Goal: Transaction & Acquisition: Obtain resource

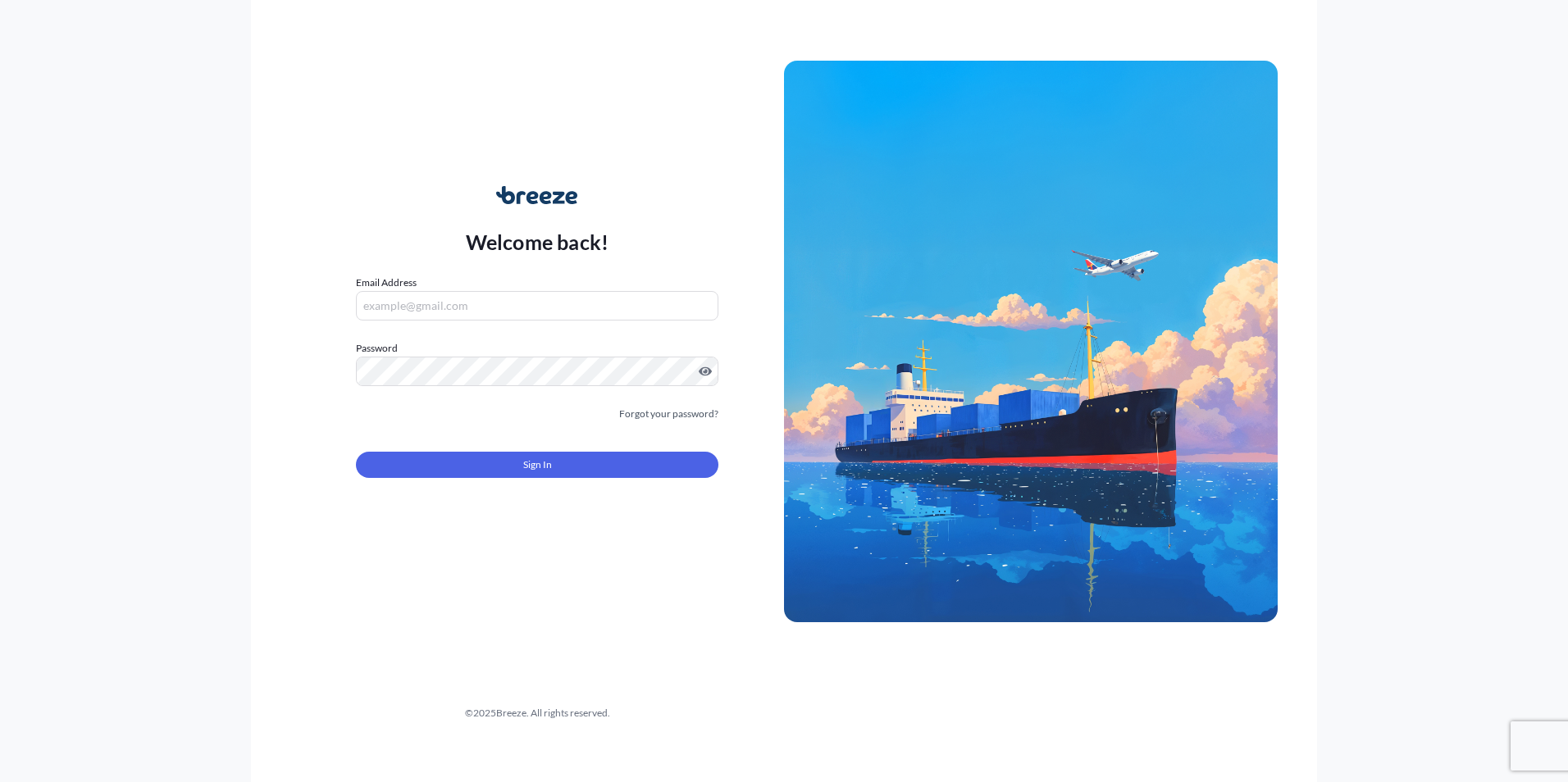
click at [530, 312] on input "Email Address" at bounding box center [538, 305] width 363 height 29
type input "[EMAIL_ADDRESS][DOMAIN_NAME]"
click at [495, 457] on button "Sign In" at bounding box center [538, 464] width 363 height 26
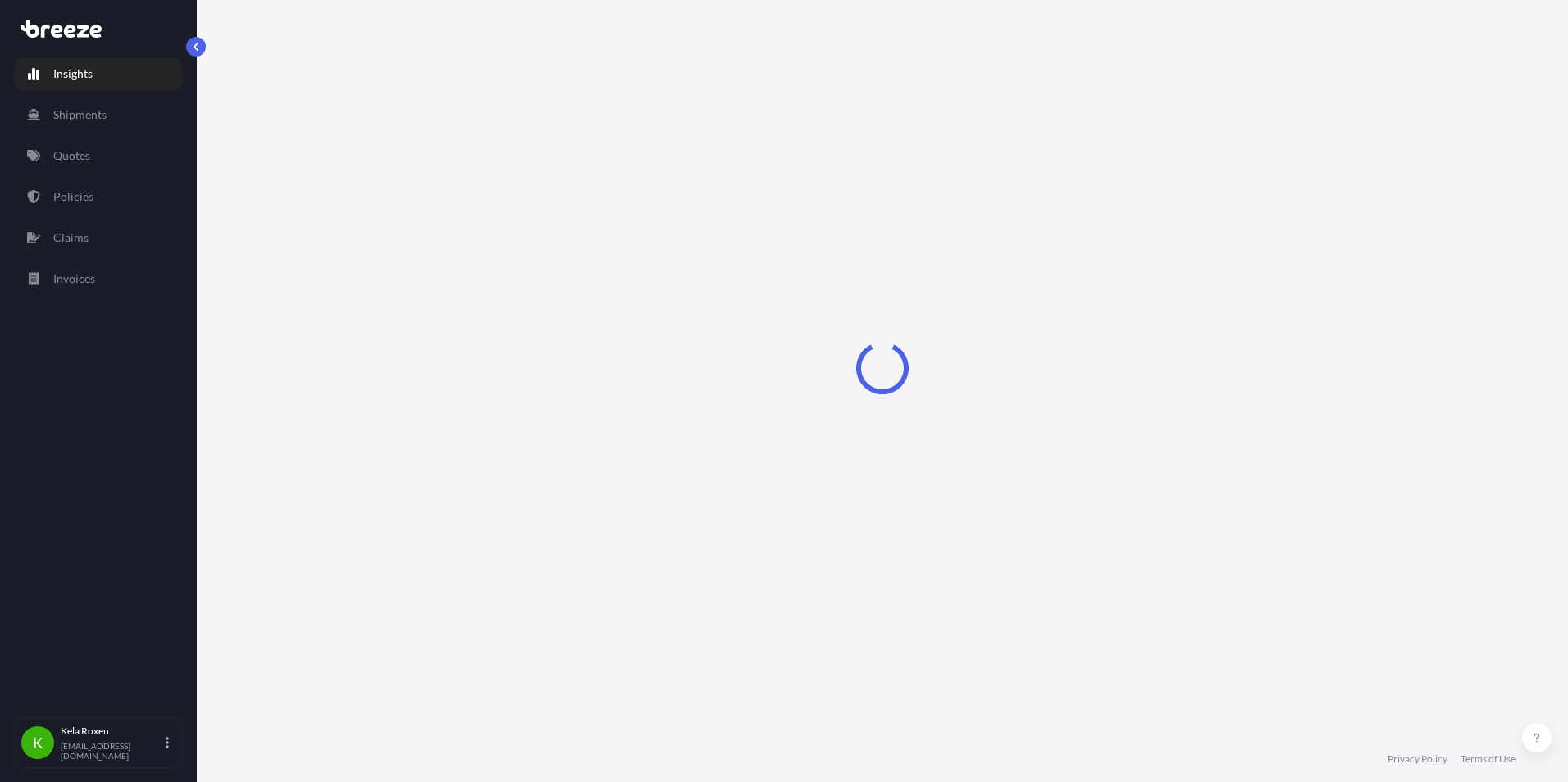
select select "2025"
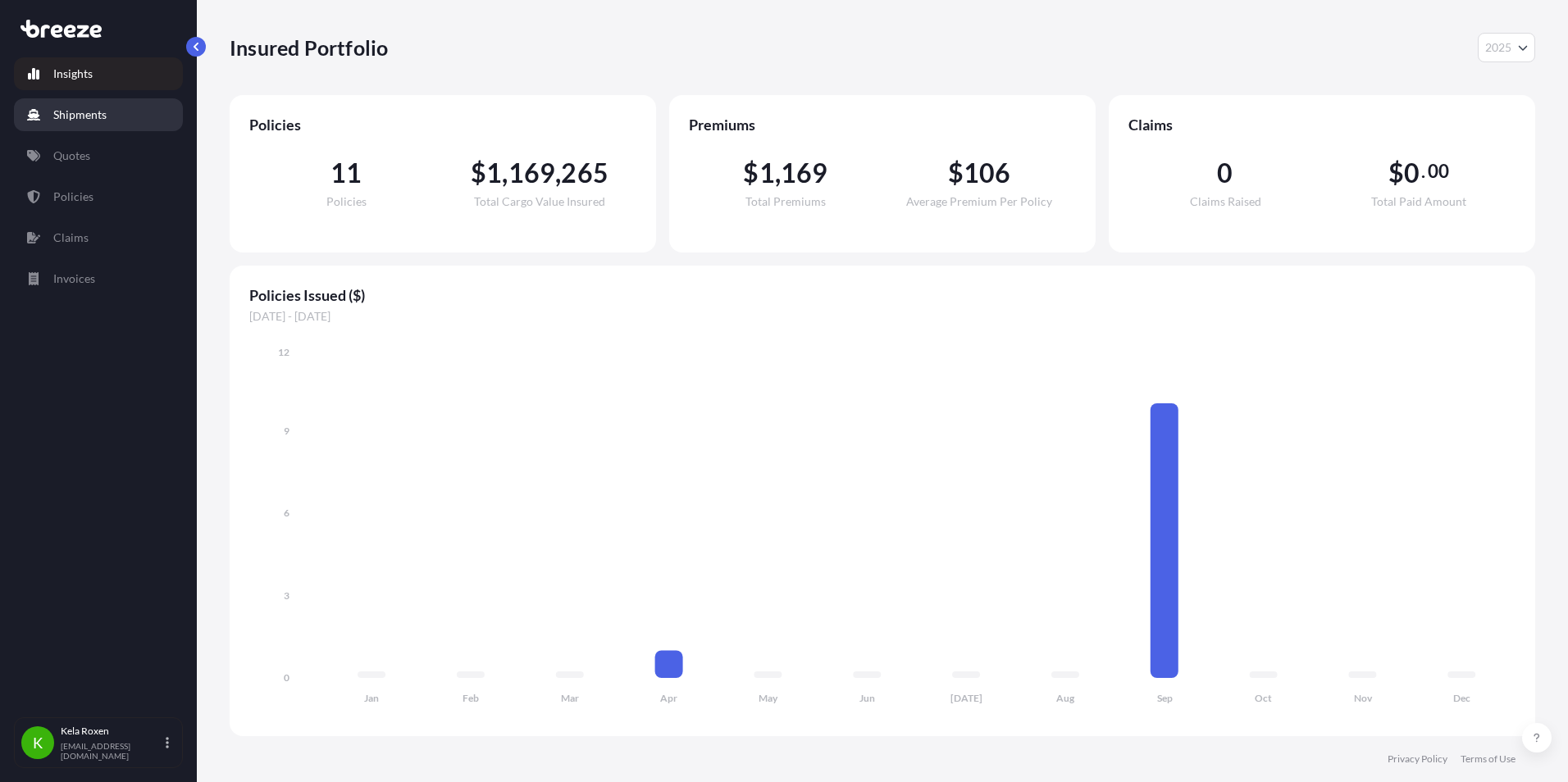
click at [86, 146] on link "Quotes" at bounding box center [98, 155] width 169 height 33
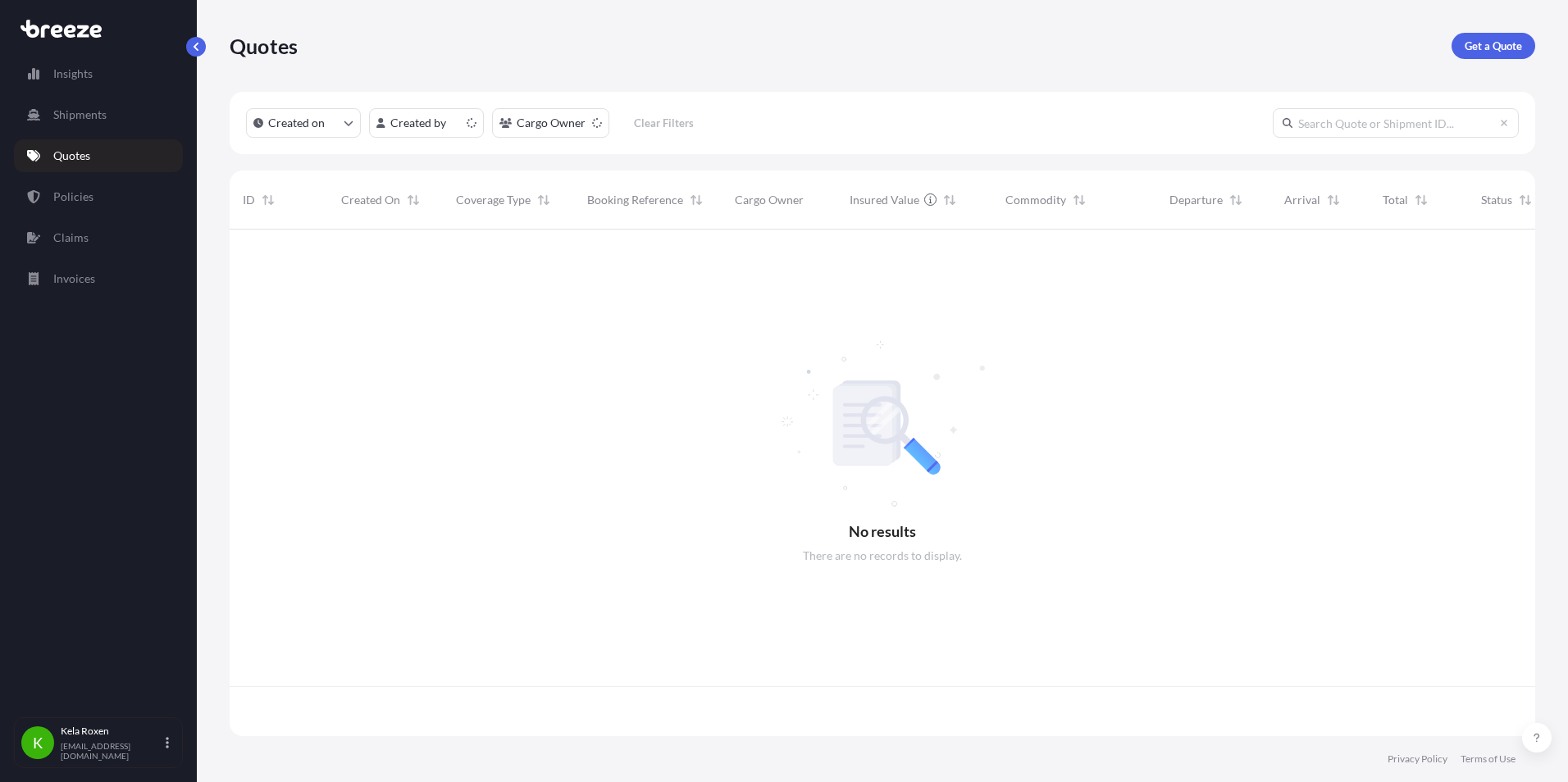
scroll to position [503, 1293]
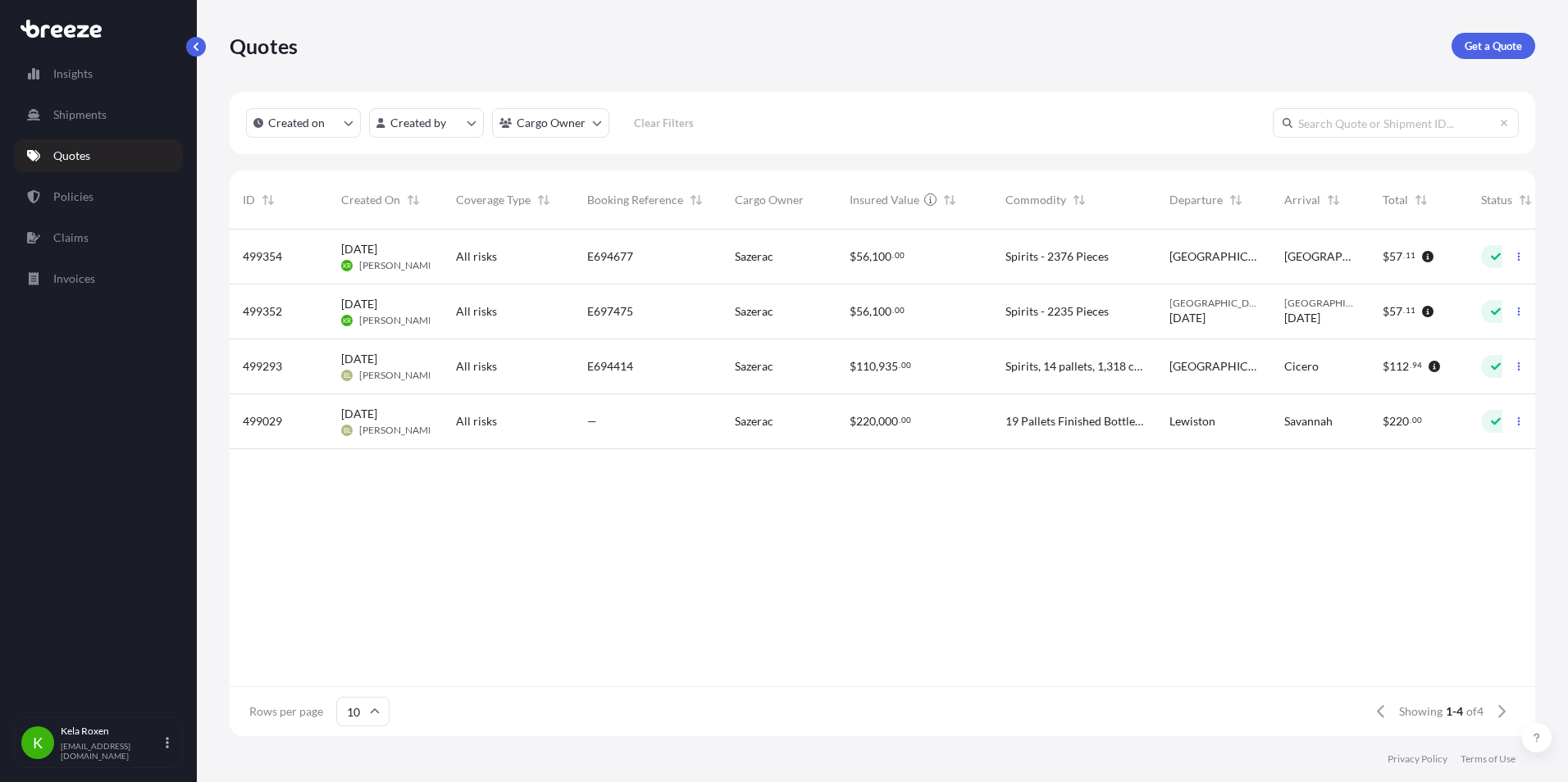
click at [1486, 46] on p "Get a Quote" at bounding box center [1493, 46] width 57 height 16
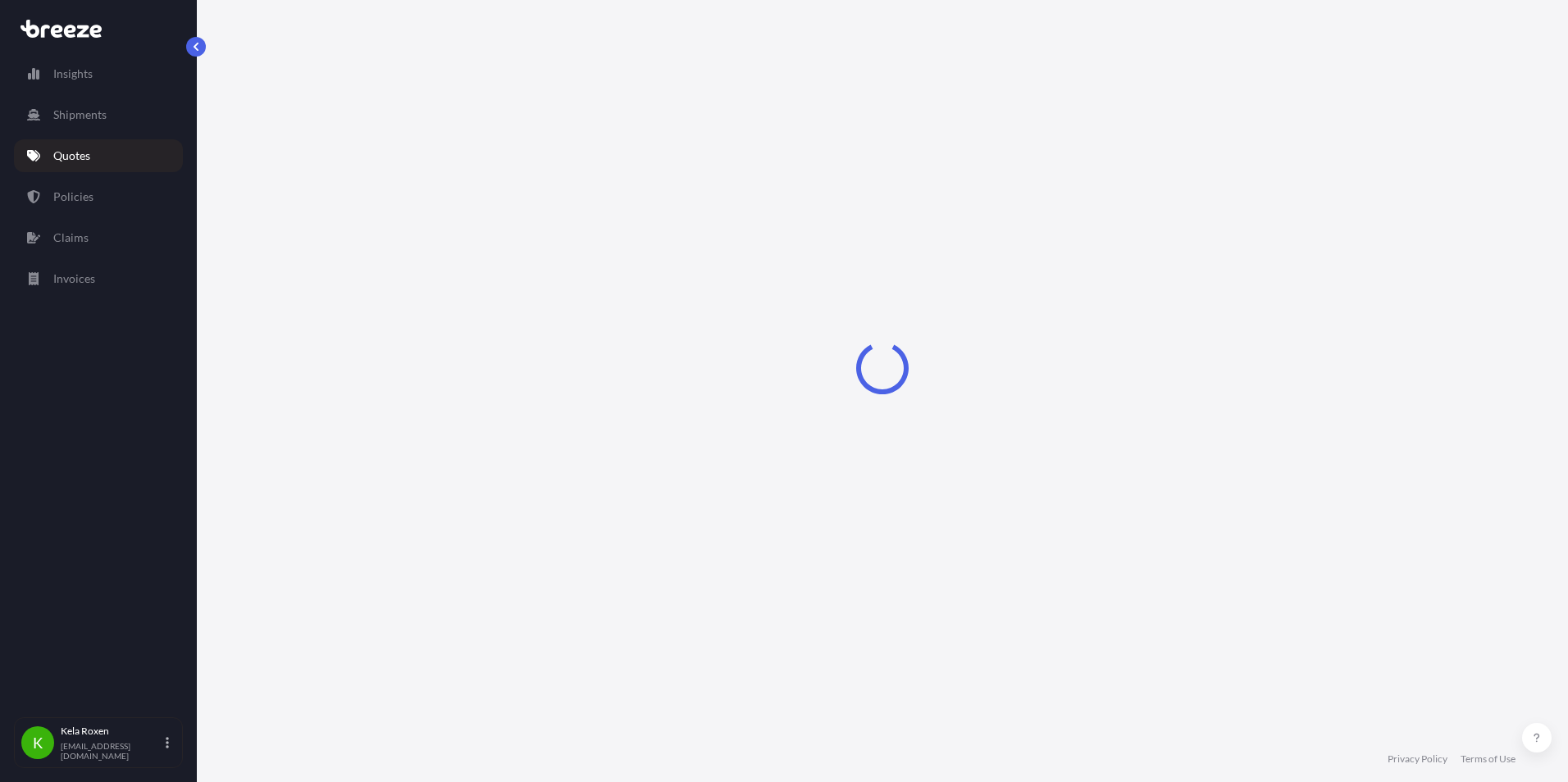
select select "Sea"
select select "1"
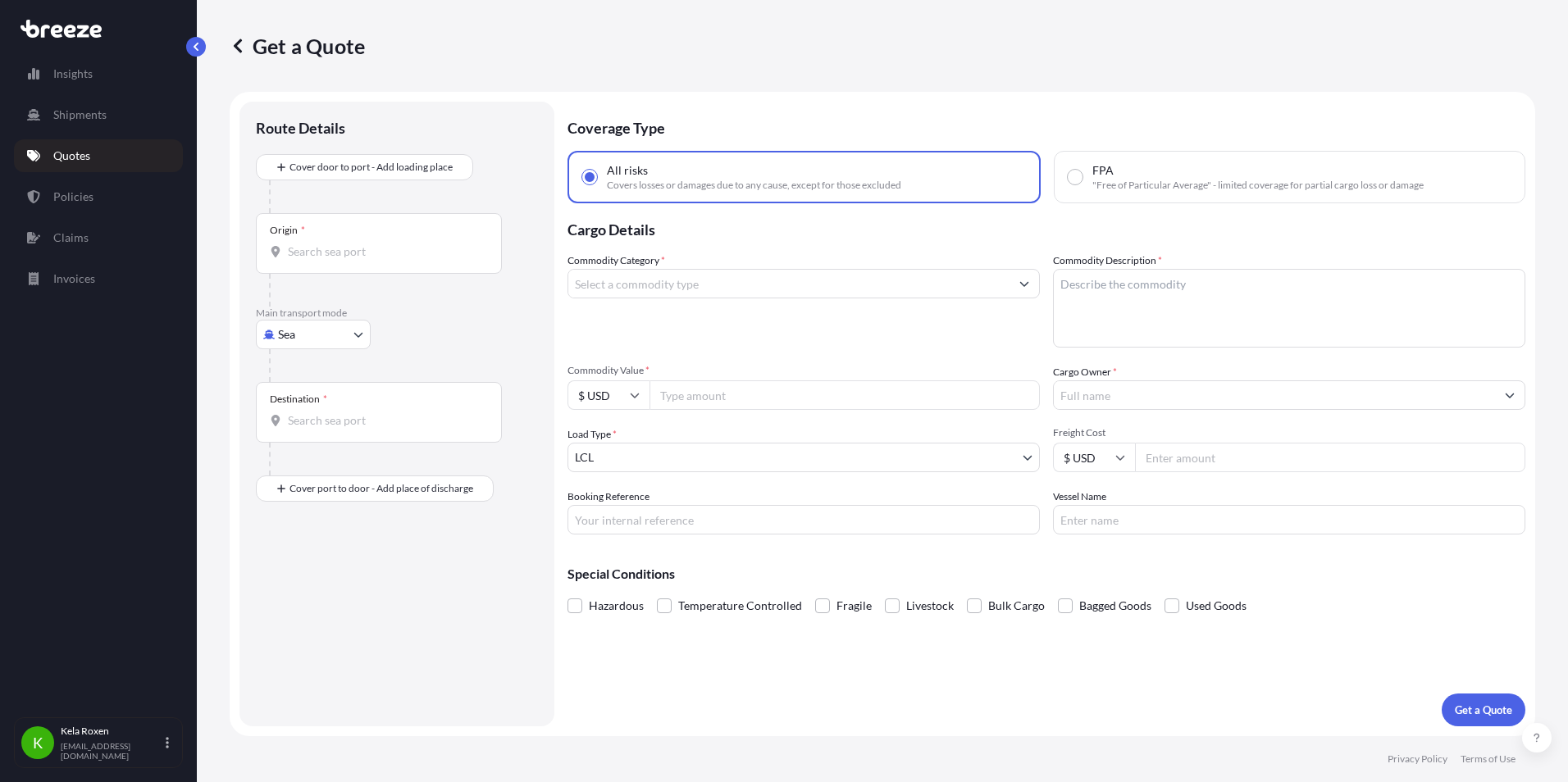
click at [319, 339] on body "Insights Shipments Quotes Policies Claims Invoices K Kela Roxen [EMAIL_ADDRESS]…" at bounding box center [784, 391] width 1568 height 782
click at [313, 435] on div "Road" at bounding box center [313, 436] width 102 height 29
select select "Road"
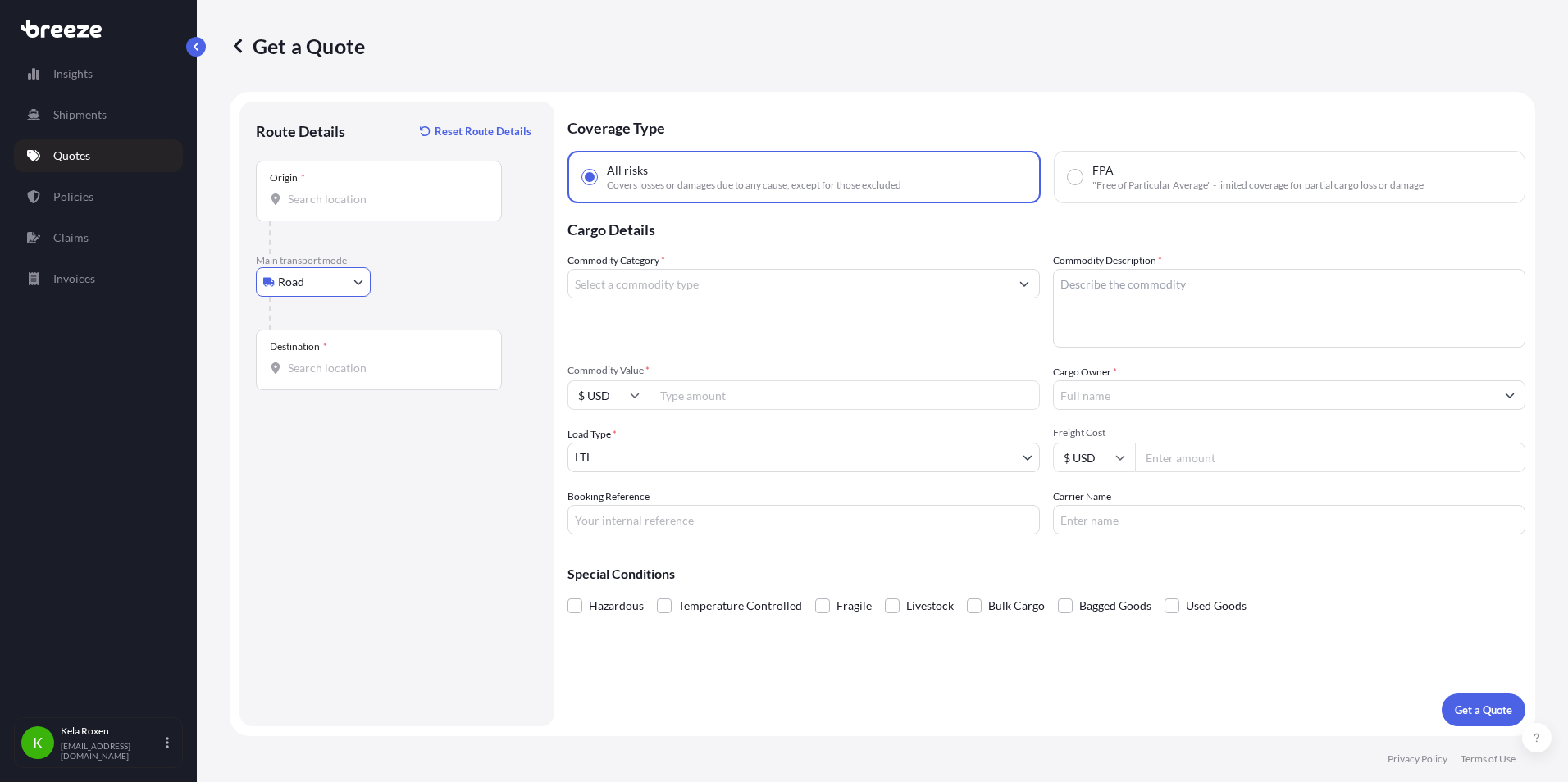
click at [375, 204] on input "Origin *" at bounding box center [384, 199] width 194 height 16
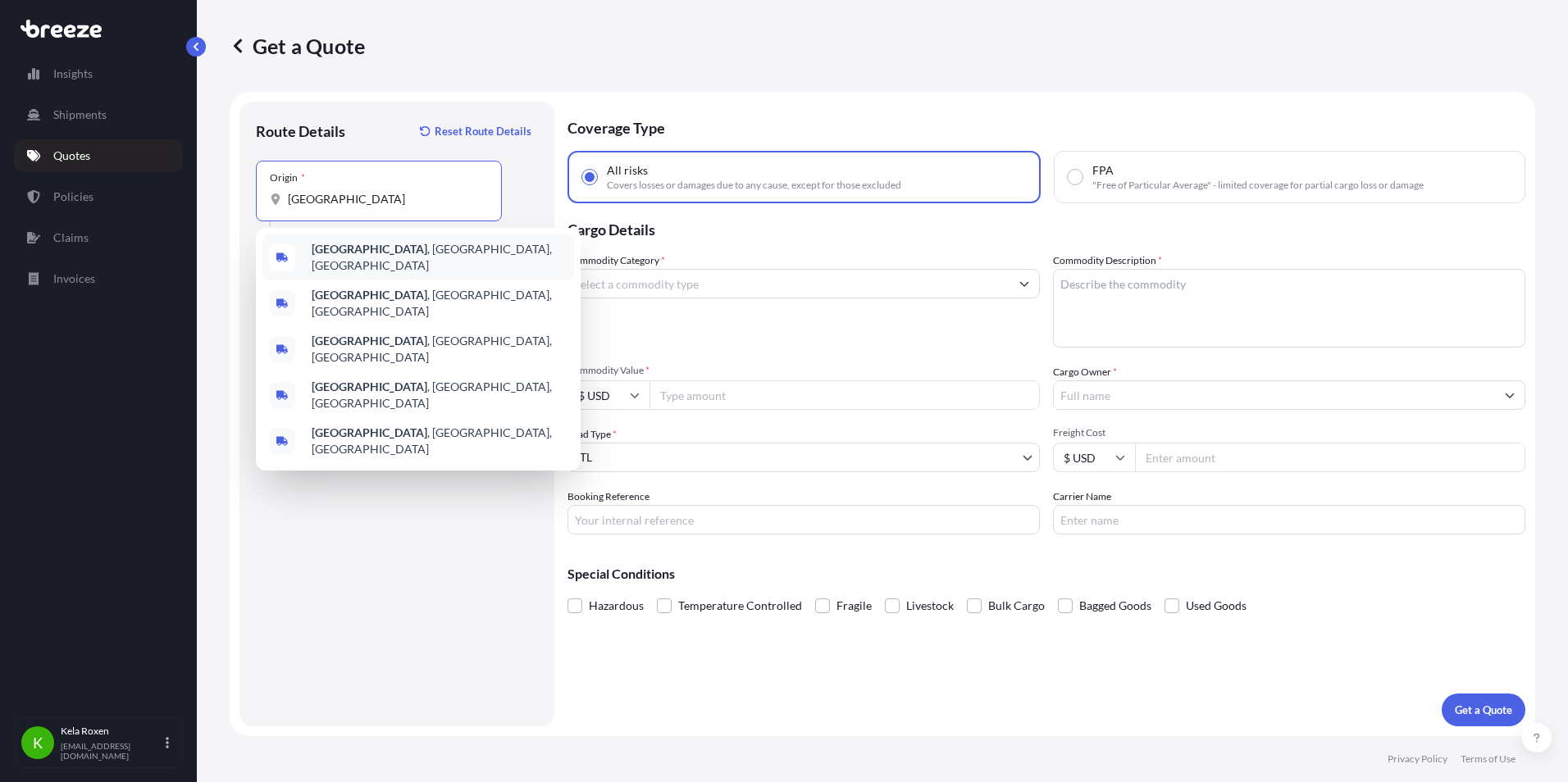
click at [471, 245] on div "[GEOGRAPHIC_DATA] , [GEOGRAPHIC_DATA], [GEOGRAPHIC_DATA]" at bounding box center [418, 257] width 312 height 46
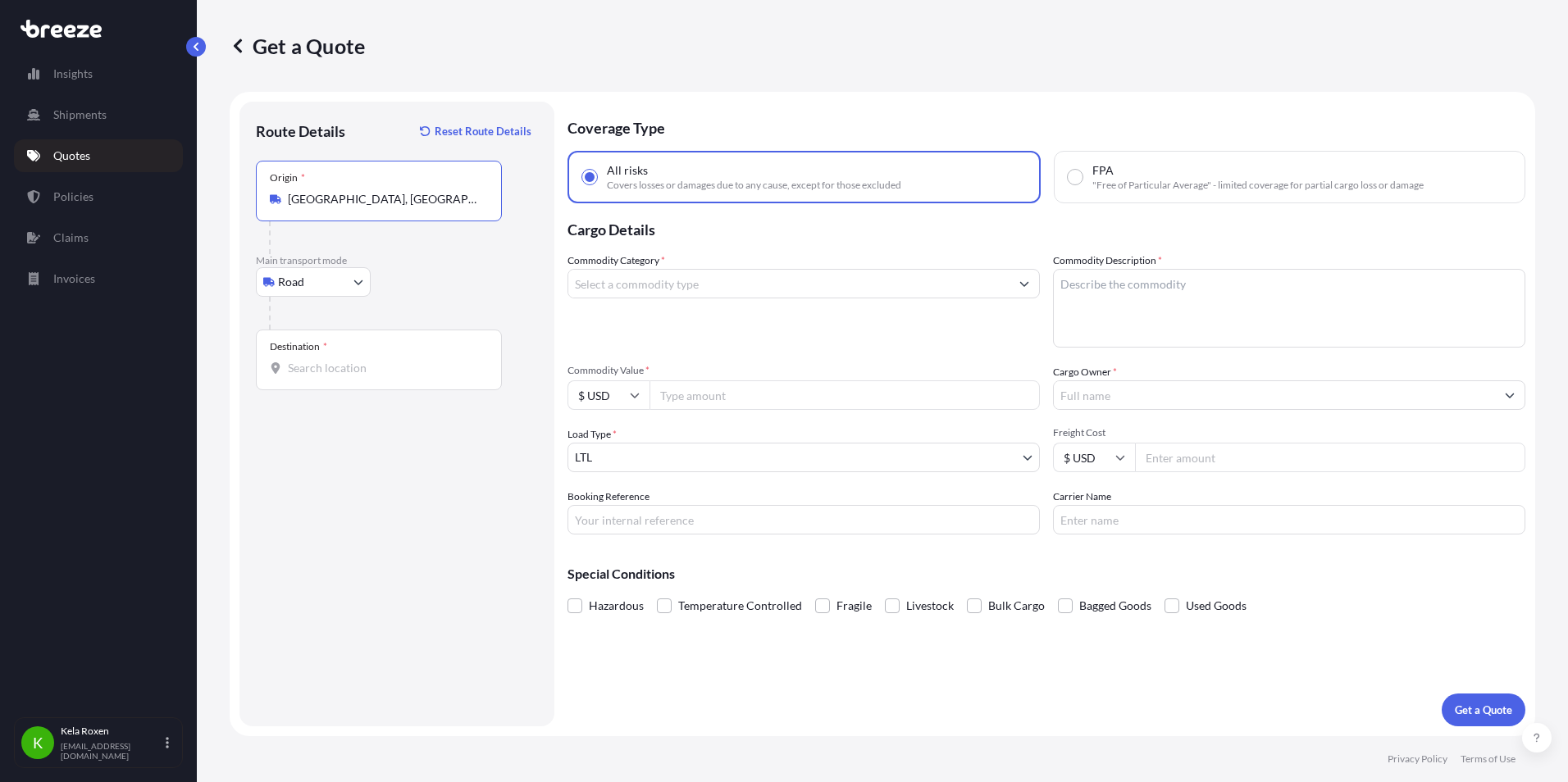
type input "[GEOGRAPHIC_DATA], [GEOGRAPHIC_DATA], [GEOGRAPHIC_DATA]"
click at [352, 356] on div "Destination *" at bounding box center [378, 360] width 246 height 61
click at [352, 360] on input "Destination *" at bounding box center [384, 368] width 194 height 16
click at [331, 359] on div "Destination *" at bounding box center [378, 360] width 246 height 61
click at [331, 360] on input "Destination *" at bounding box center [384, 368] width 194 height 16
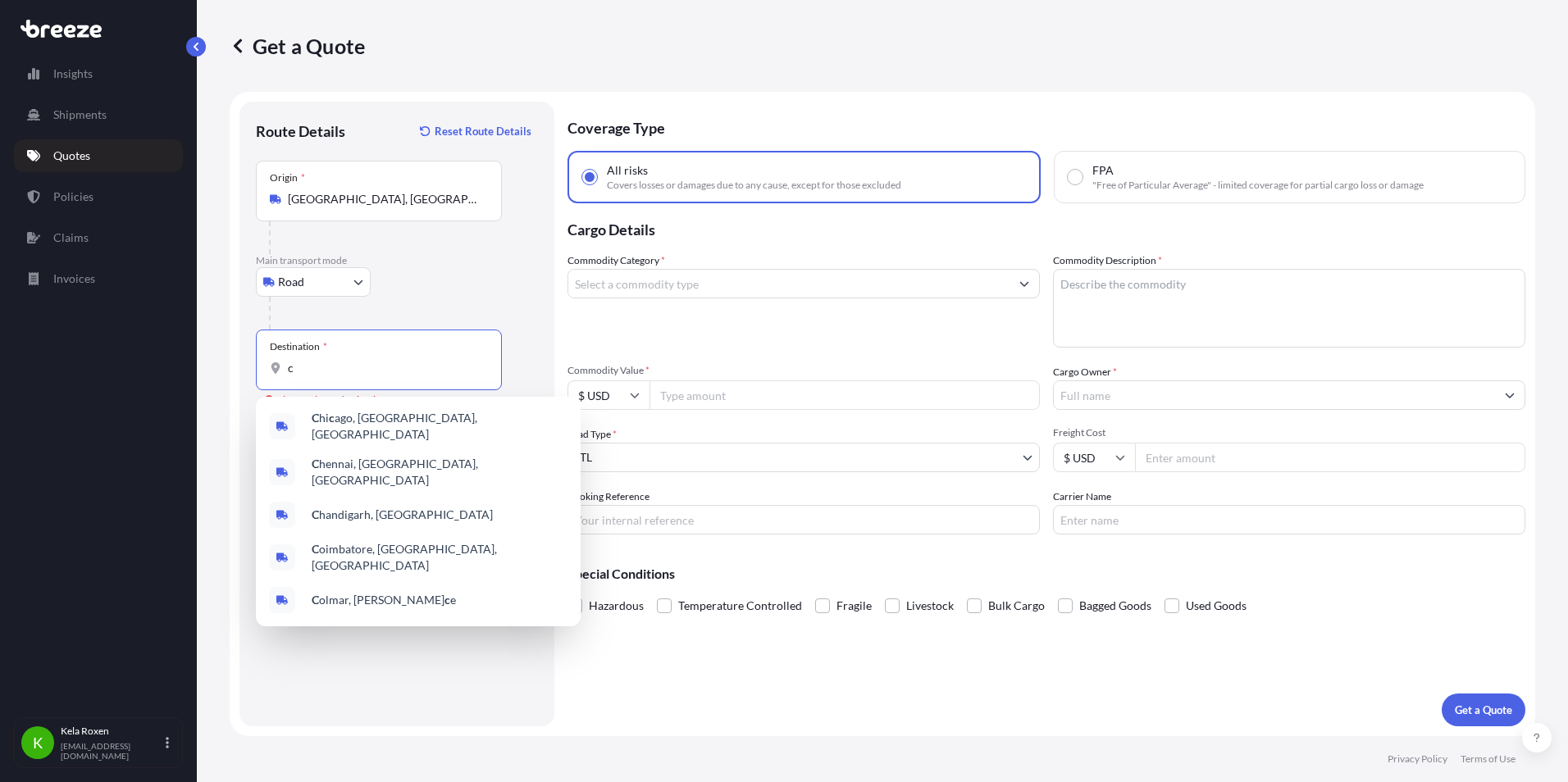
type input "c"
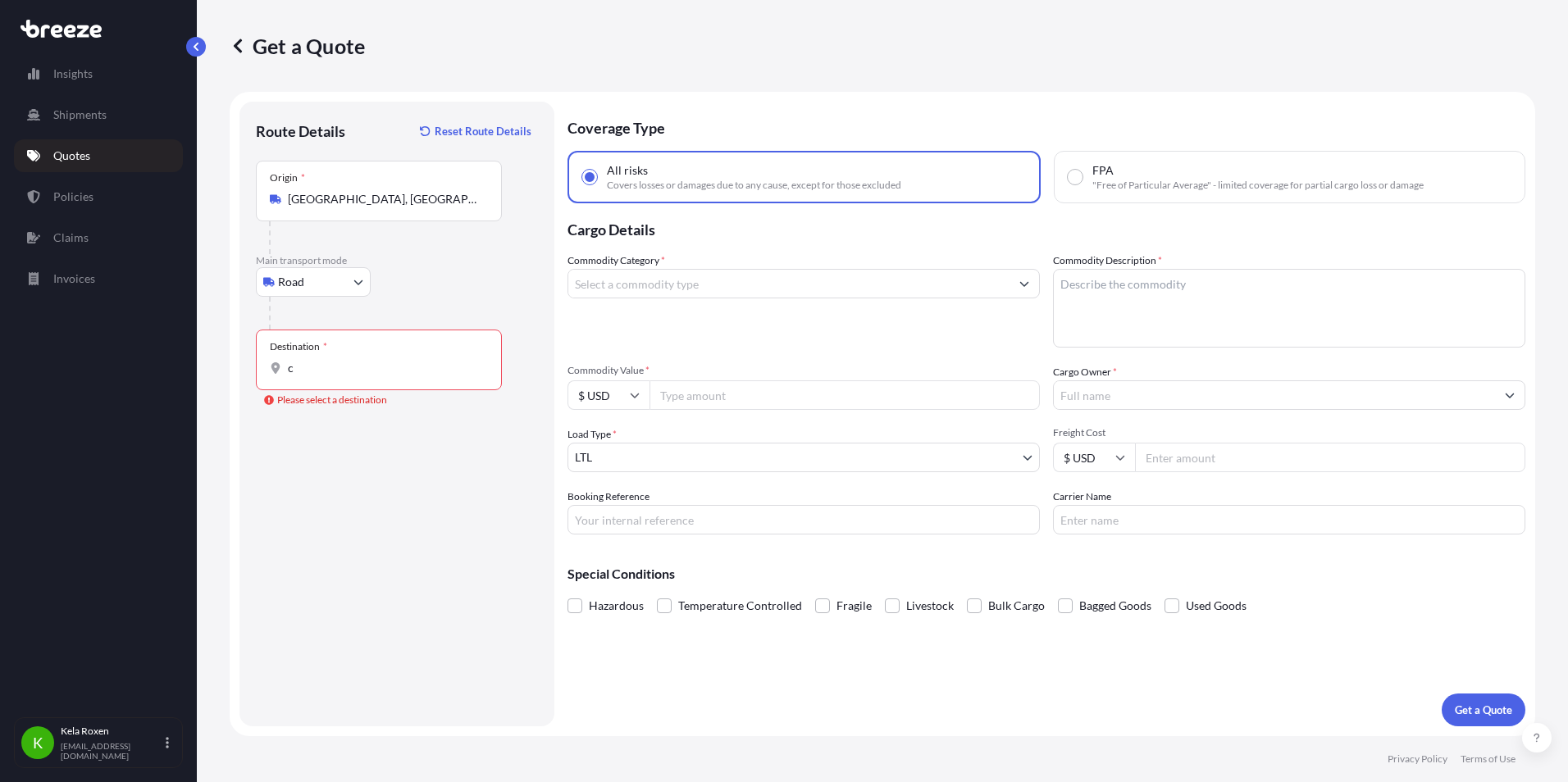
click at [405, 209] on div "Origin * [GEOGRAPHIC_DATA], [GEOGRAPHIC_DATA], [GEOGRAPHIC_DATA]" at bounding box center [378, 191] width 246 height 61
click at [405, 207] on input "[GEOGRAPHIC_DATA], [GEOGRAPHIC_DATA], [GEOGRAPHIC_DATA]" at bounding box center [384, 199] width 194 height 16
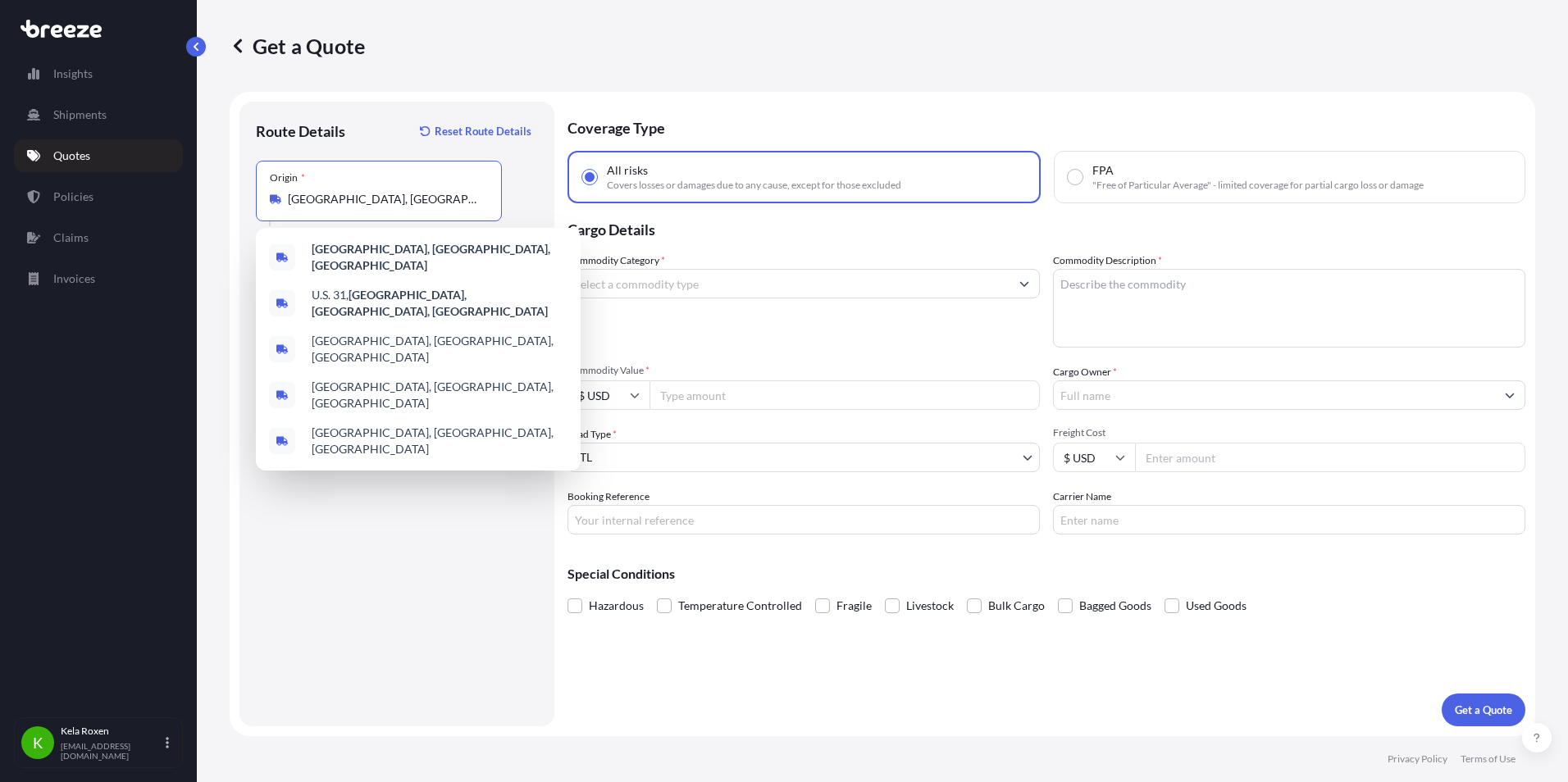
drag, startPoint x: 444, startPoint y: 200, endPoint x: 235, endPoint y: 192, distance: 209.2
click at [235, 192] on form "Route Details Reset Route Details Place of loading Road Road Rail Origin * [GEO…" at bounding box center [882, 414] width 1305 height 645
paste input "[STREET_ADDRESS][PERSON_NAME][US_STATE]"
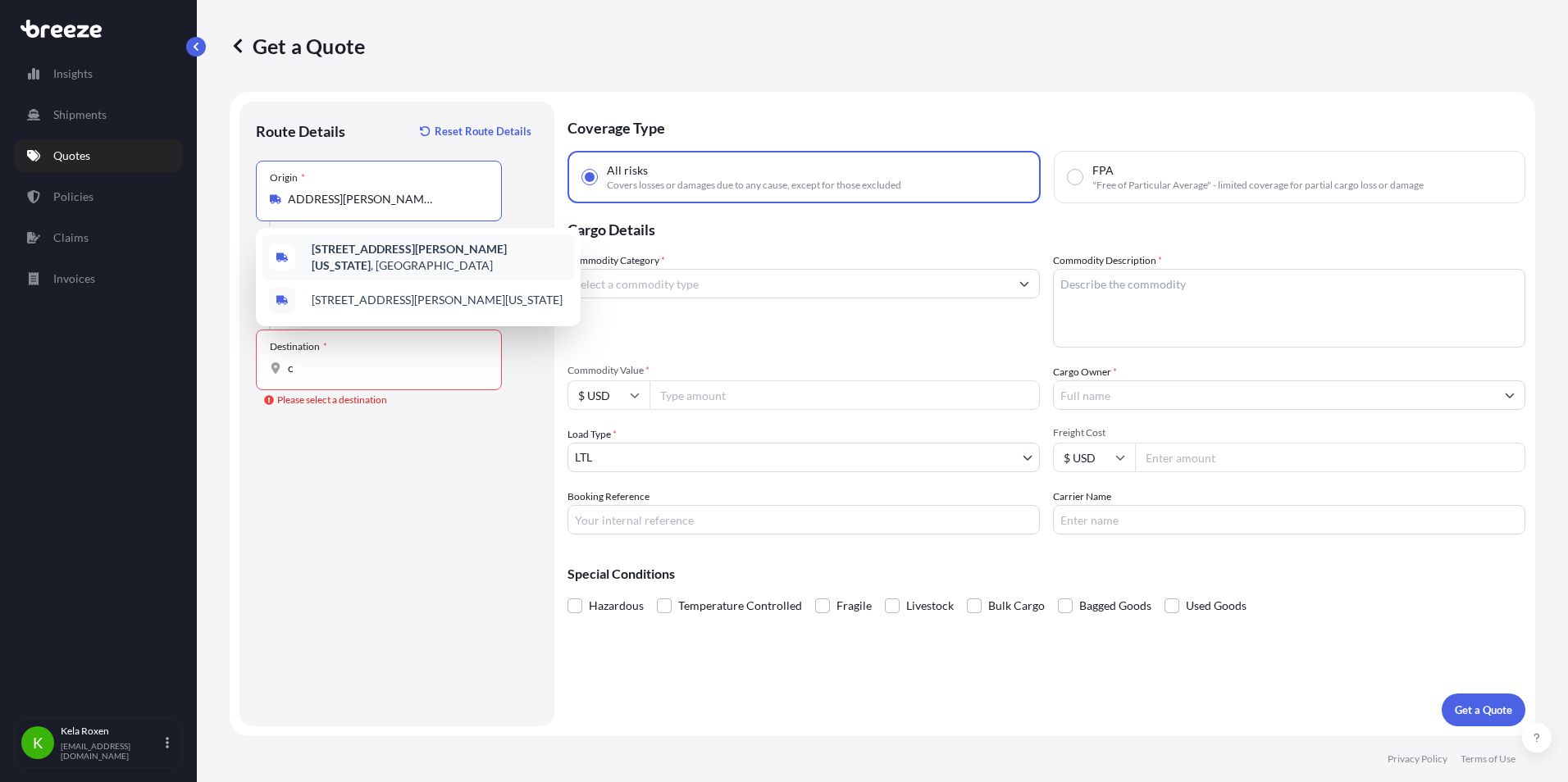
click at [406, 255] on b "[STREET_ADDRESS][PERSON_NAME][US_STATE]" at bounding box center [409, 257] width 196 height 30
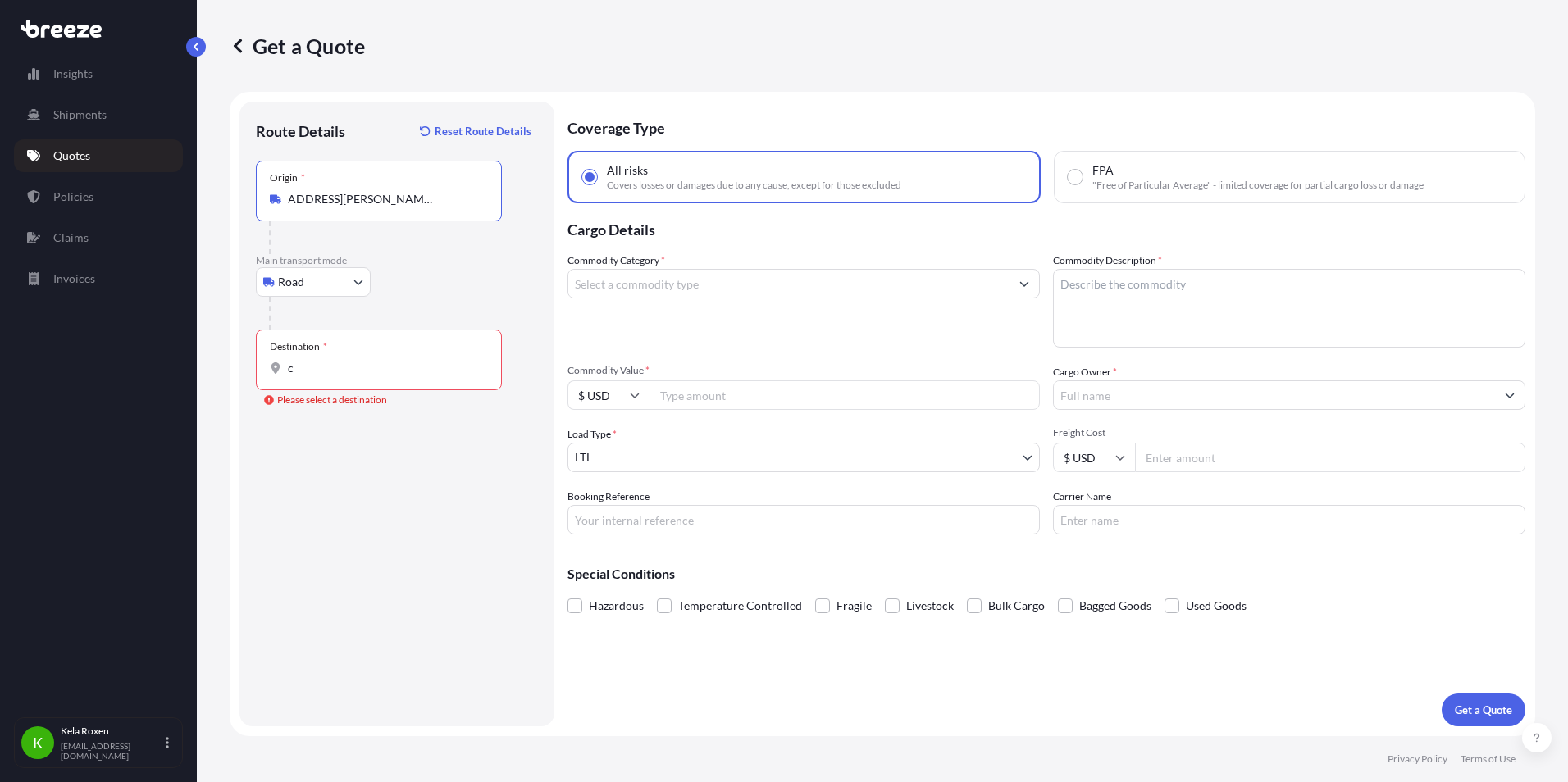
type input "[STREET_ADDRESS][PERSON_NAME][US_STATE]"
click at [346, 370] on input "c" at bounding box center [384, 368] width 194 height 16
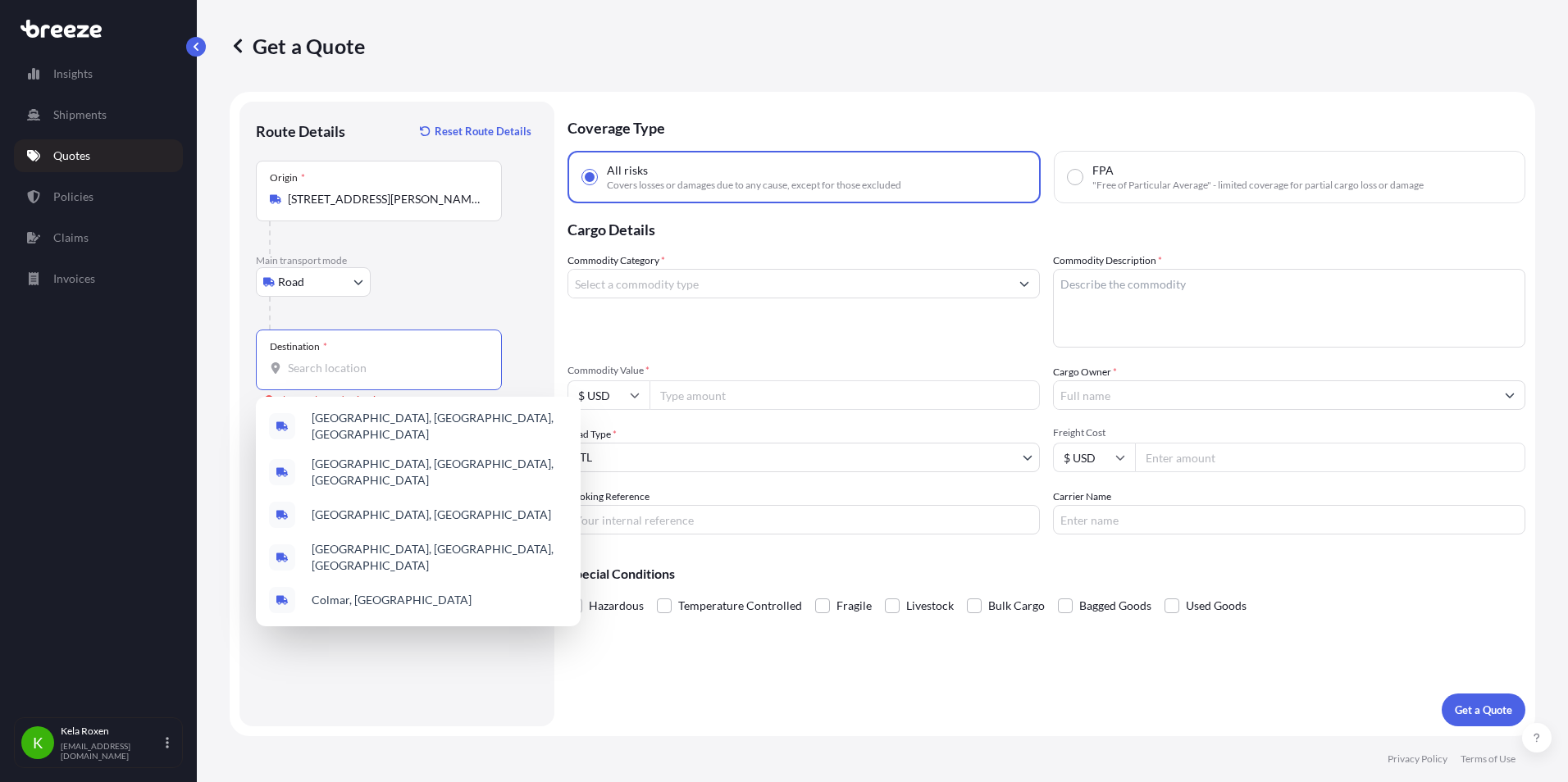
paste input "[STREET_ADDRESS][US_STATE]"
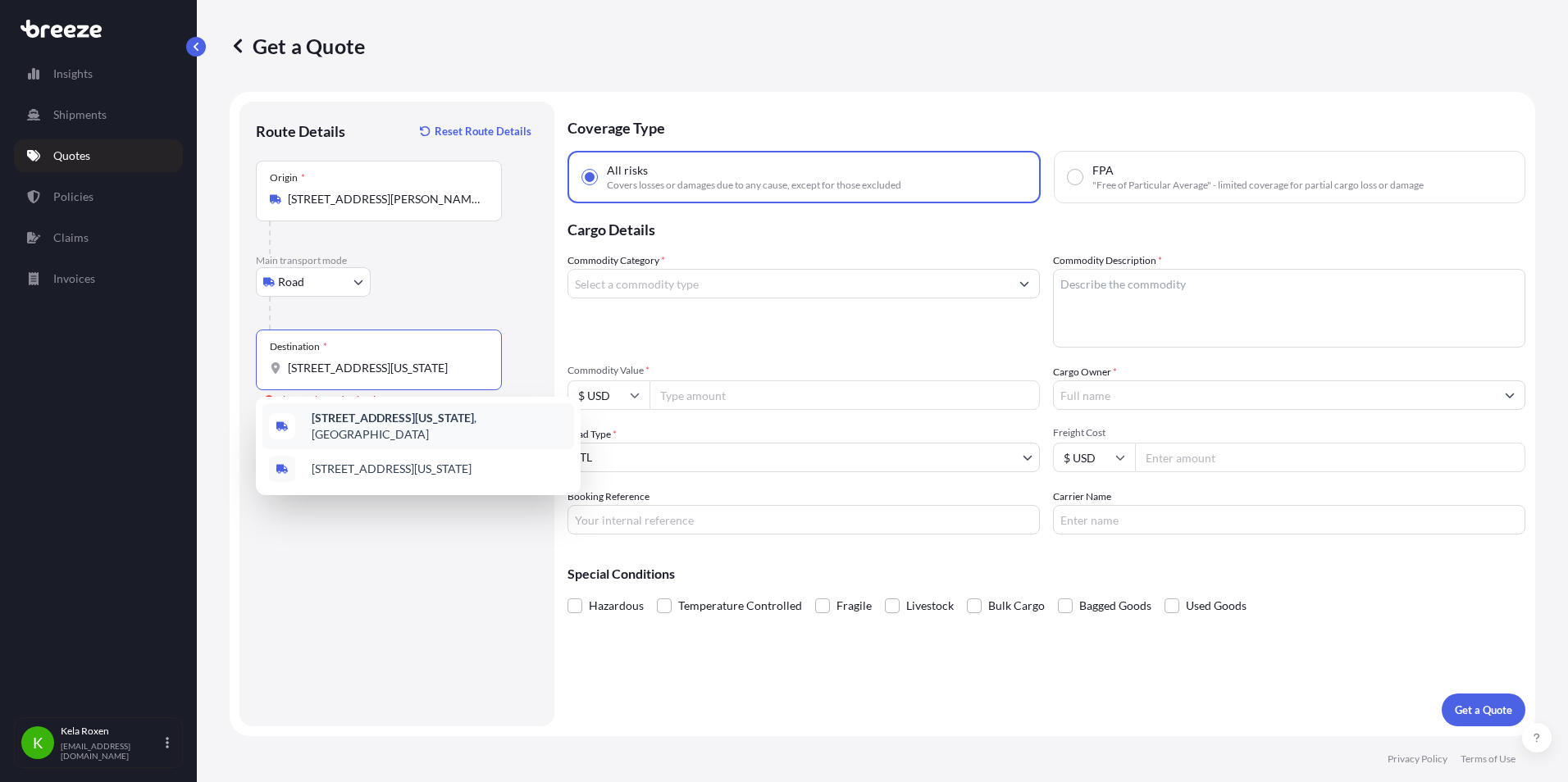
click at [418, 418] on b "[STREET_ADDRESS][US_STATE]" at bounding box center [393, 418] width 163 height 14
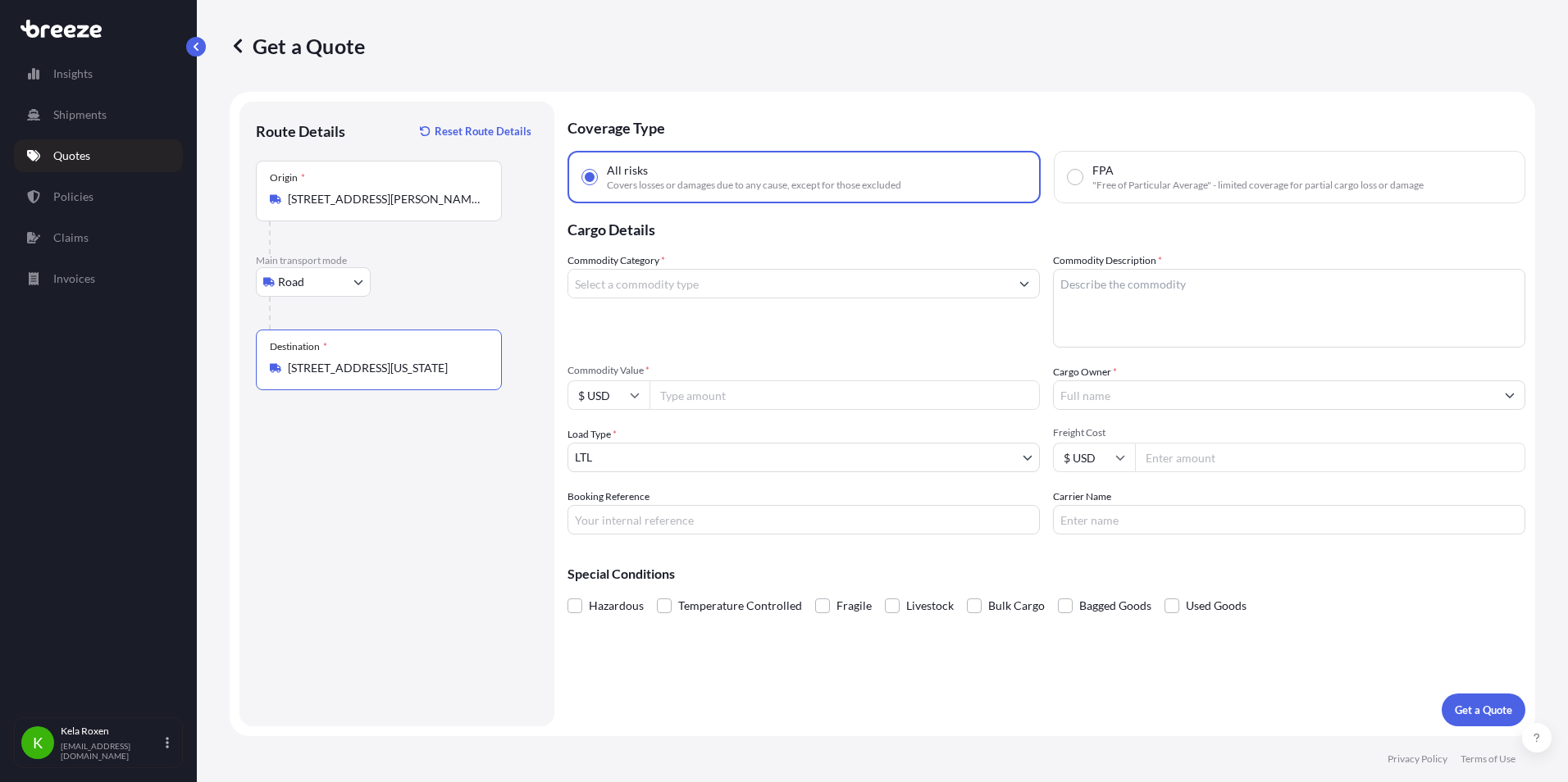
type input "[STREET_ADDRESS][US_STATE]"
click at [706, 397] on input "Commodity Value *" at bounding box center [844, 395] width 390 height 29
type input "50000"
click at [697, 268] on div "Commodity Category *" at bounding box center [803, 300] width 472 height 96
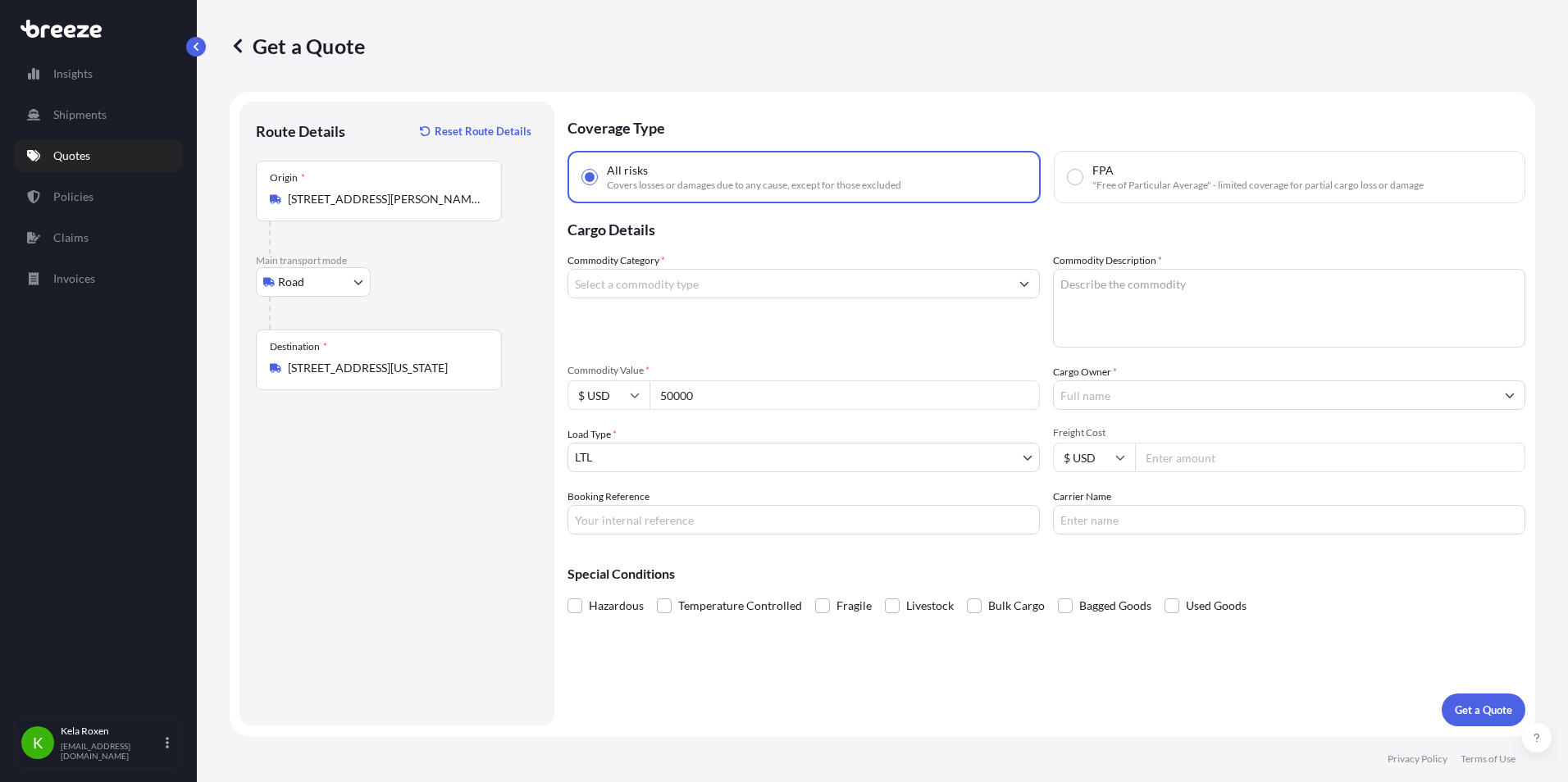
click at [700, 285] on input "Commodity Category *" at bounding box center [788, 283] width 441 height 29
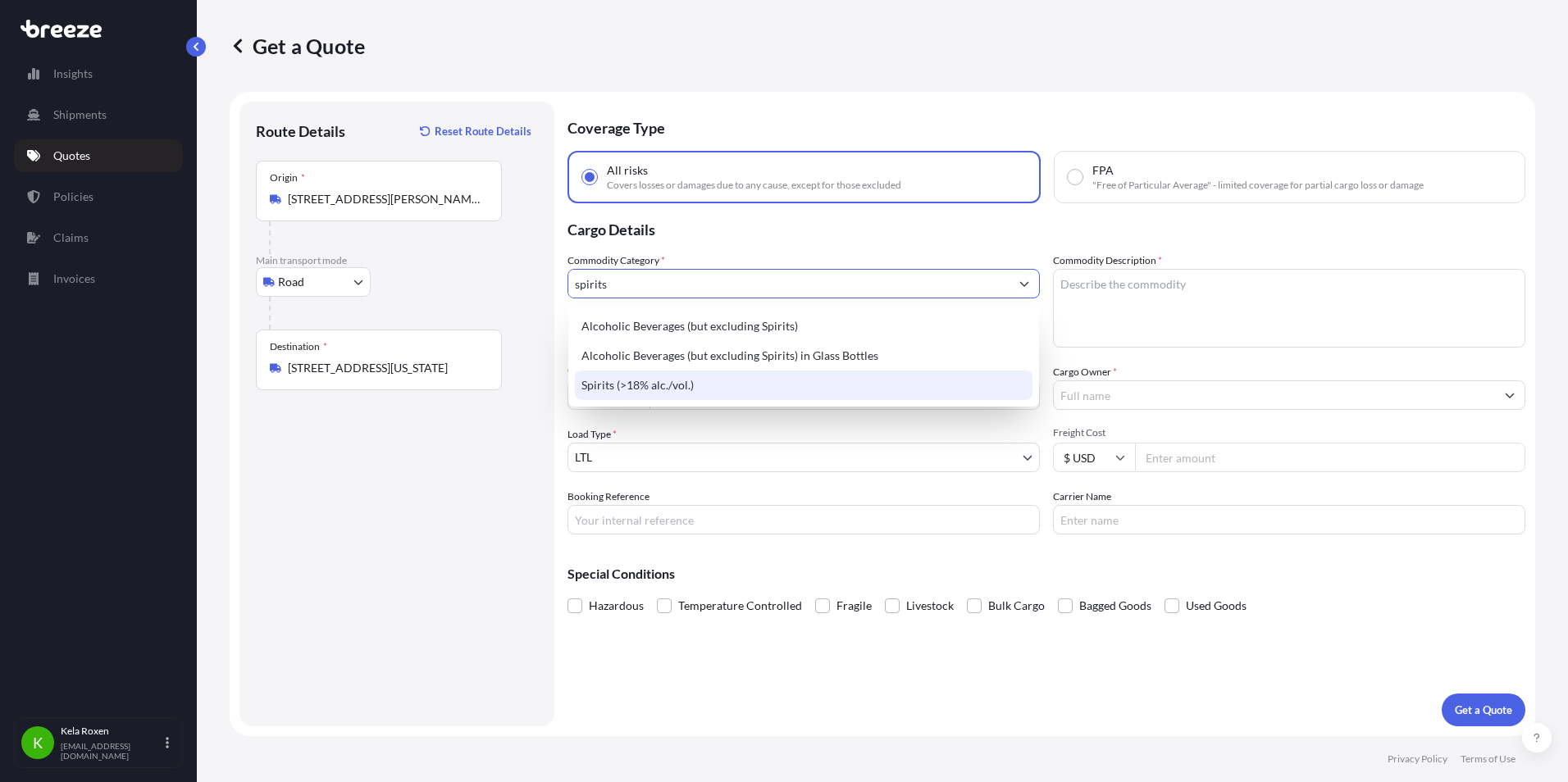
click at [722, 381] on div "Spirits (>18% alc./vol.)" at bounding box center [804, 385] width 457 height 29
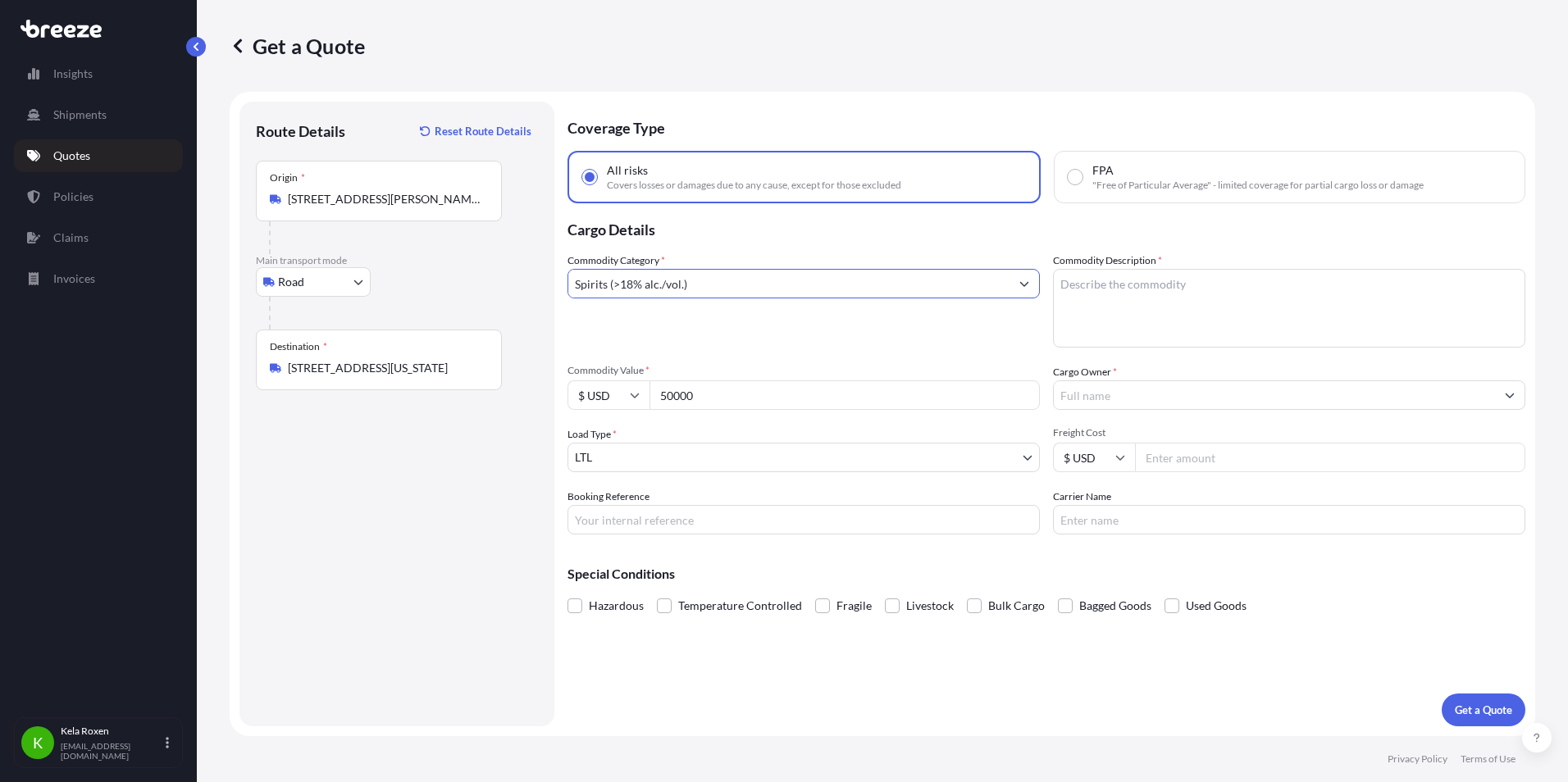
type input "Spirits (>18% alc./vol.)"
click at [1179, 320] on textarea "Commodity Description *" at bounding box center [1289, 308] width 472 height 79
type textarea "Spirits - 2303 Pieces"
click at [1138, 391] on input "Cargo Owner *" at bounding box center [1274, 395] width 441 height 29
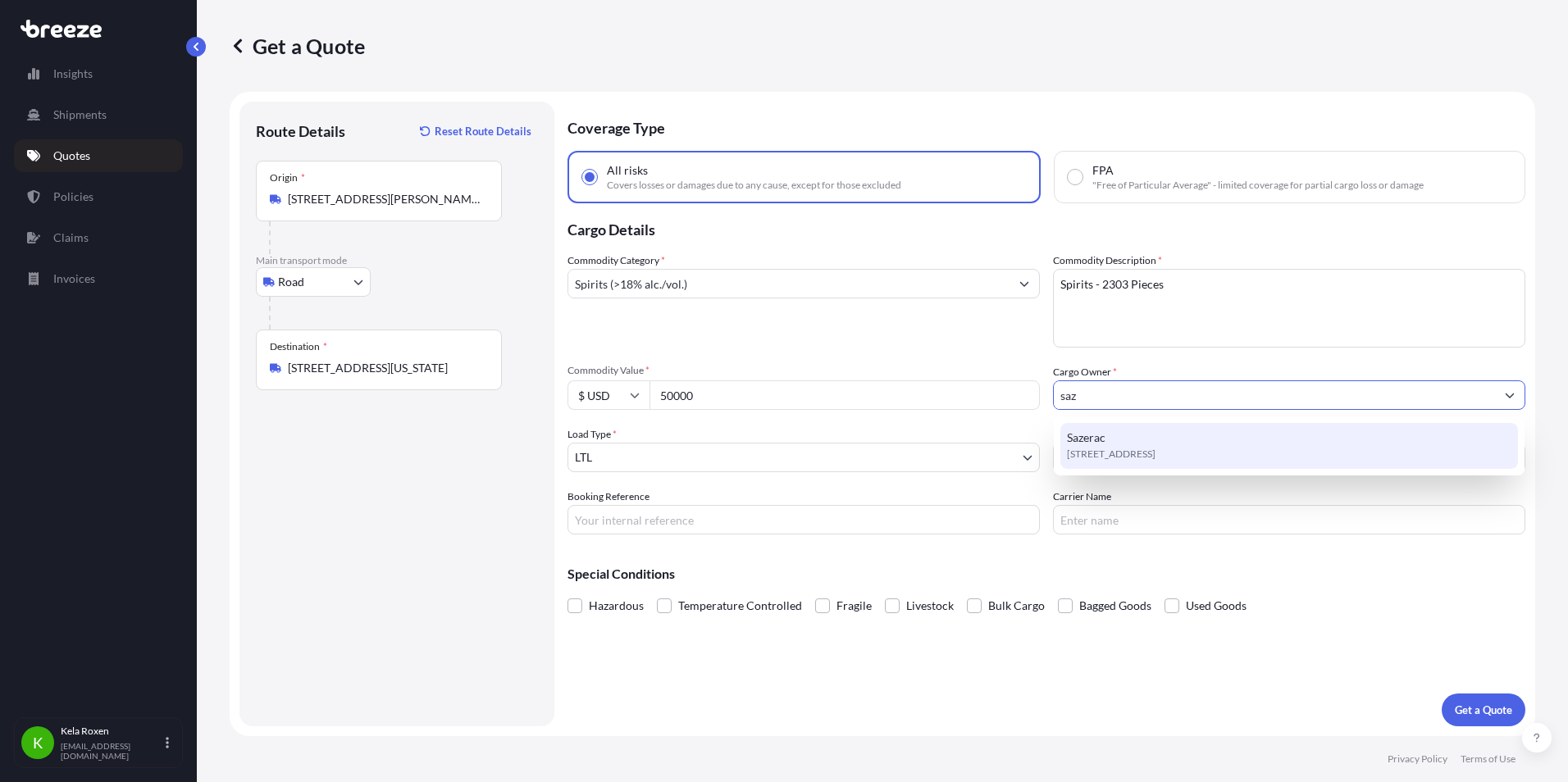
click at [1163, 438] on div "Sazerac [STREET_ADDRESS]" at bounding box center [1289, 445] width 457 height 46
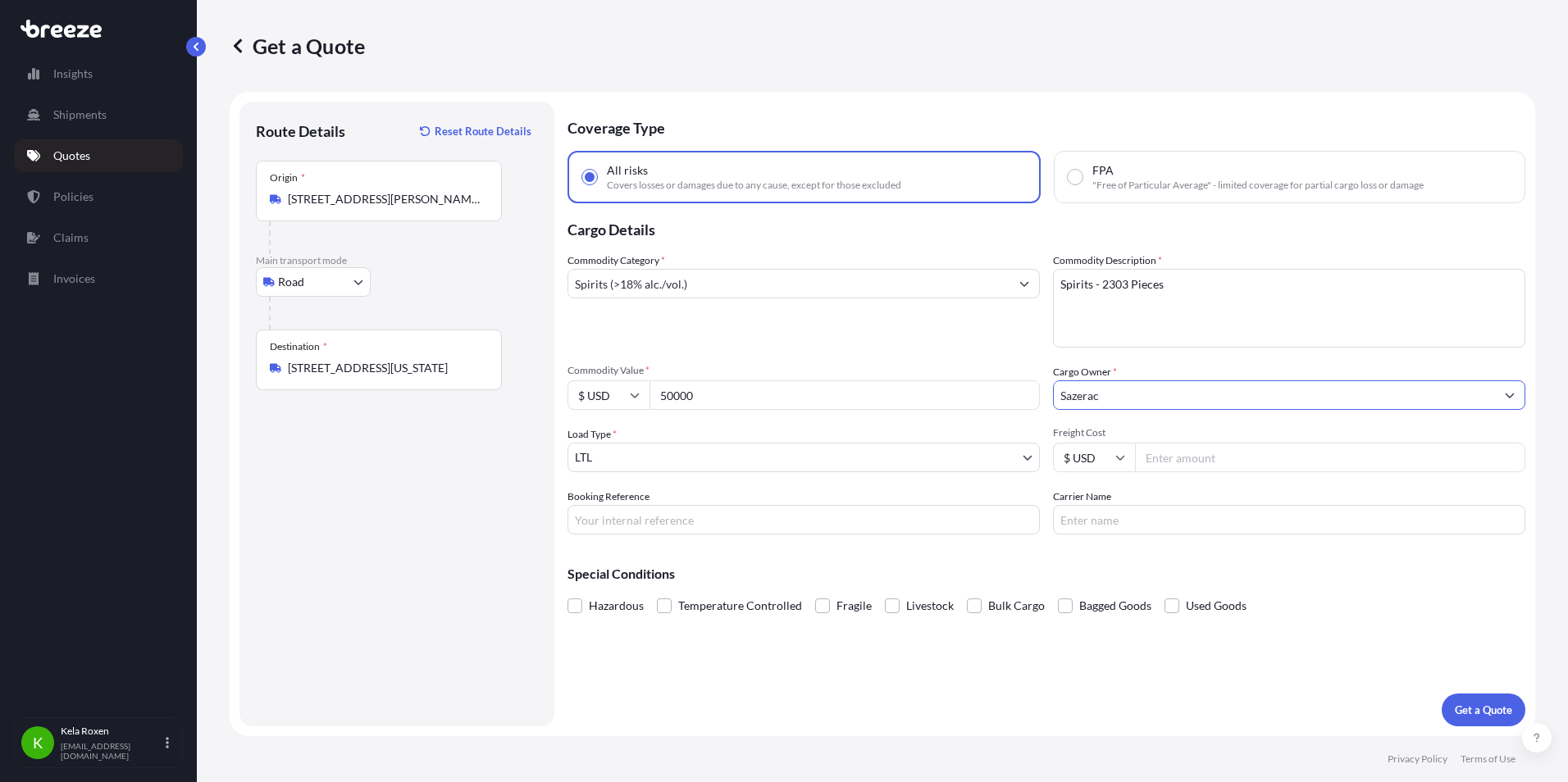
type input "Sazerac"
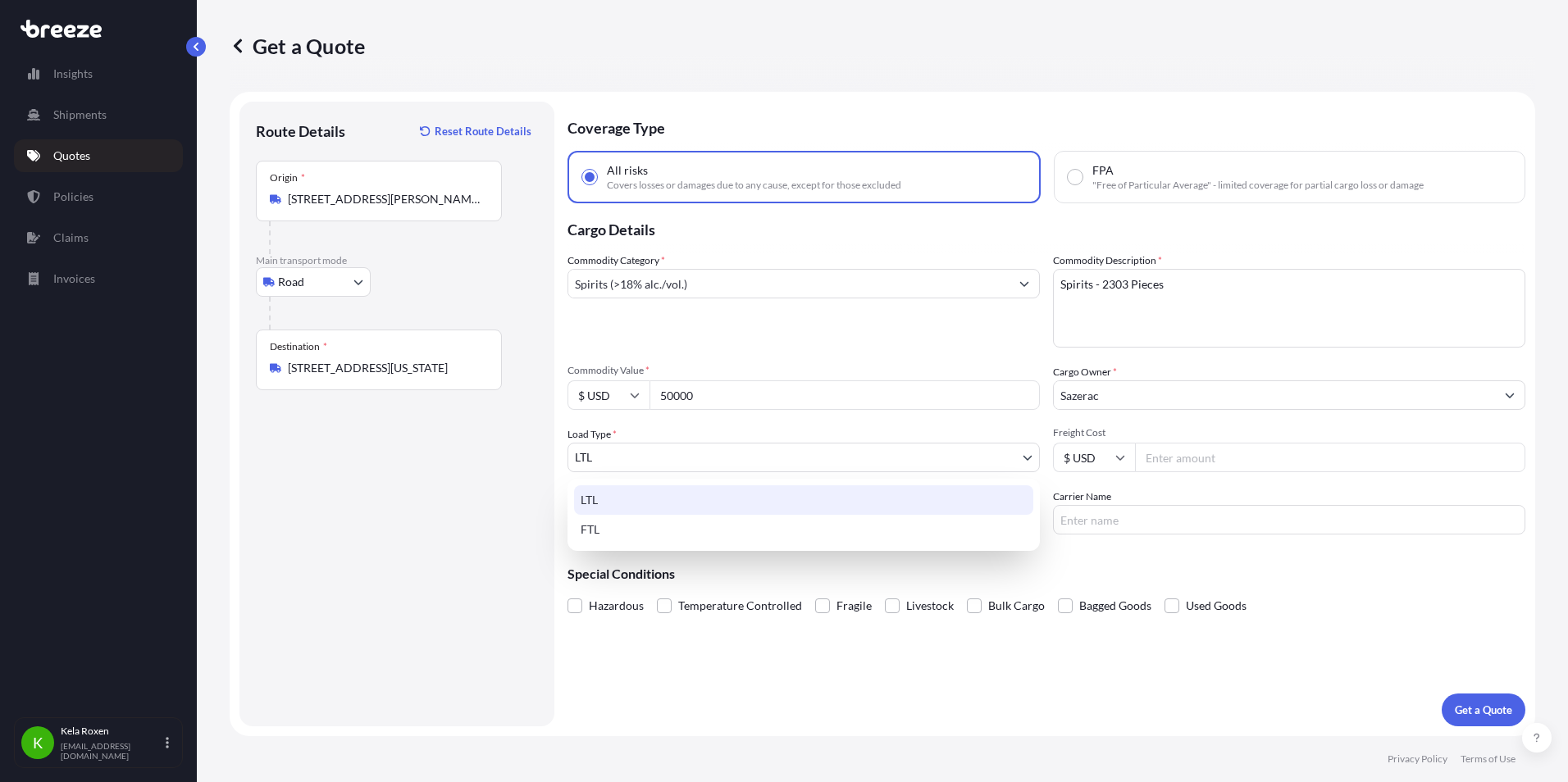
click at [906, 462] on body "11 options available. 7 options available. 1 option available. Insights Shipmen…" at bounding box center [784, 391] width 1568 height 782
click at [717, 528] on div "FTL" at bounding box center [804, 529] width 459 height 29
select select "2"
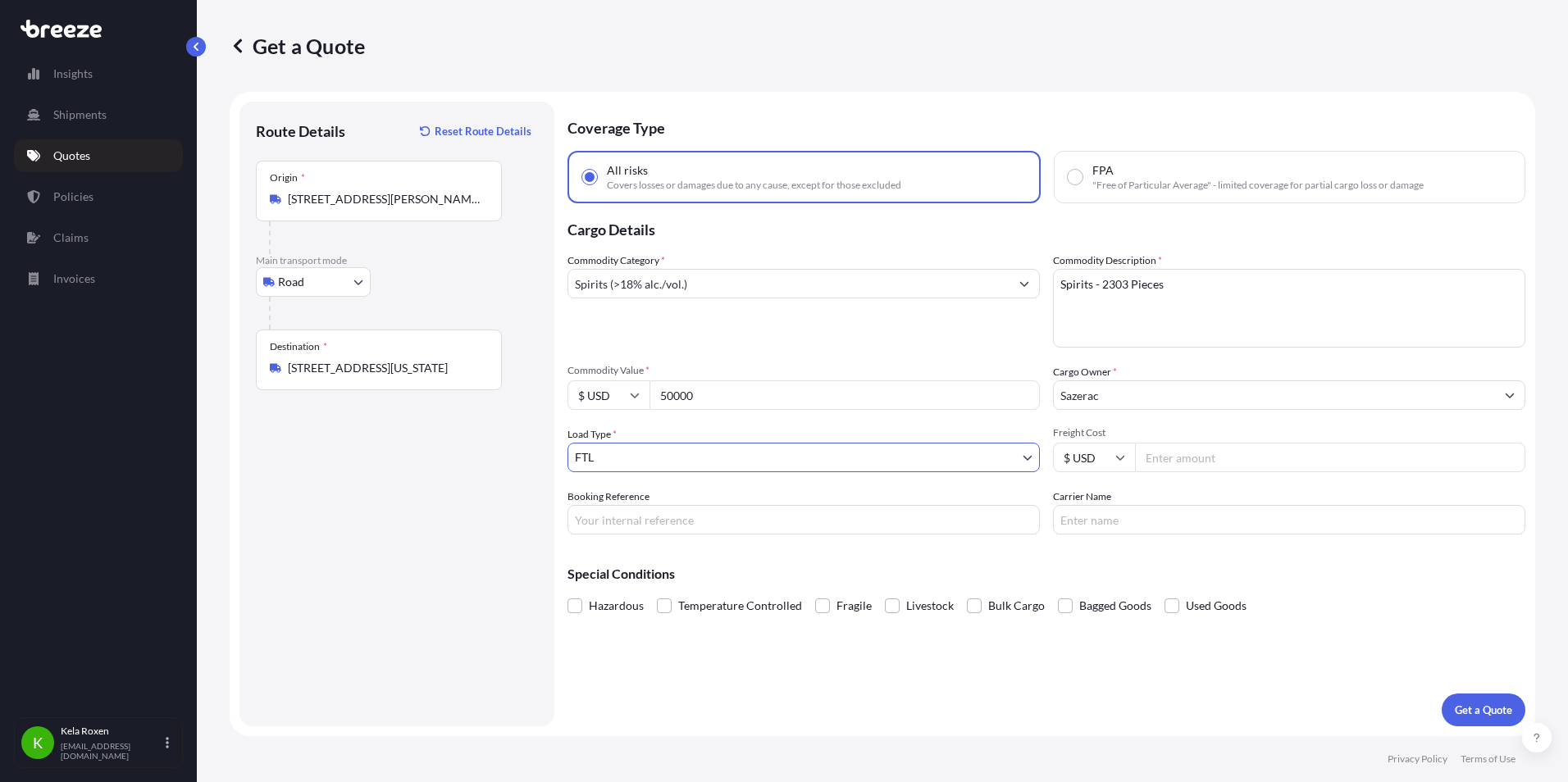
click at [1280, 454] on input "Freight Cost" at bounding box center [1330, 457] width 390 height 29
click at [1198, 453] on input "Freight Cost" at bounding box center [1330, 457] width 390 height 29
type input "750"
click at [707, 523] on input "Booking Reference" at bounding box center [803, 520] width 472 height 29
click at [646, 523] on input "Booking Reference" at bounding box center [803, 520] width 472 height 29
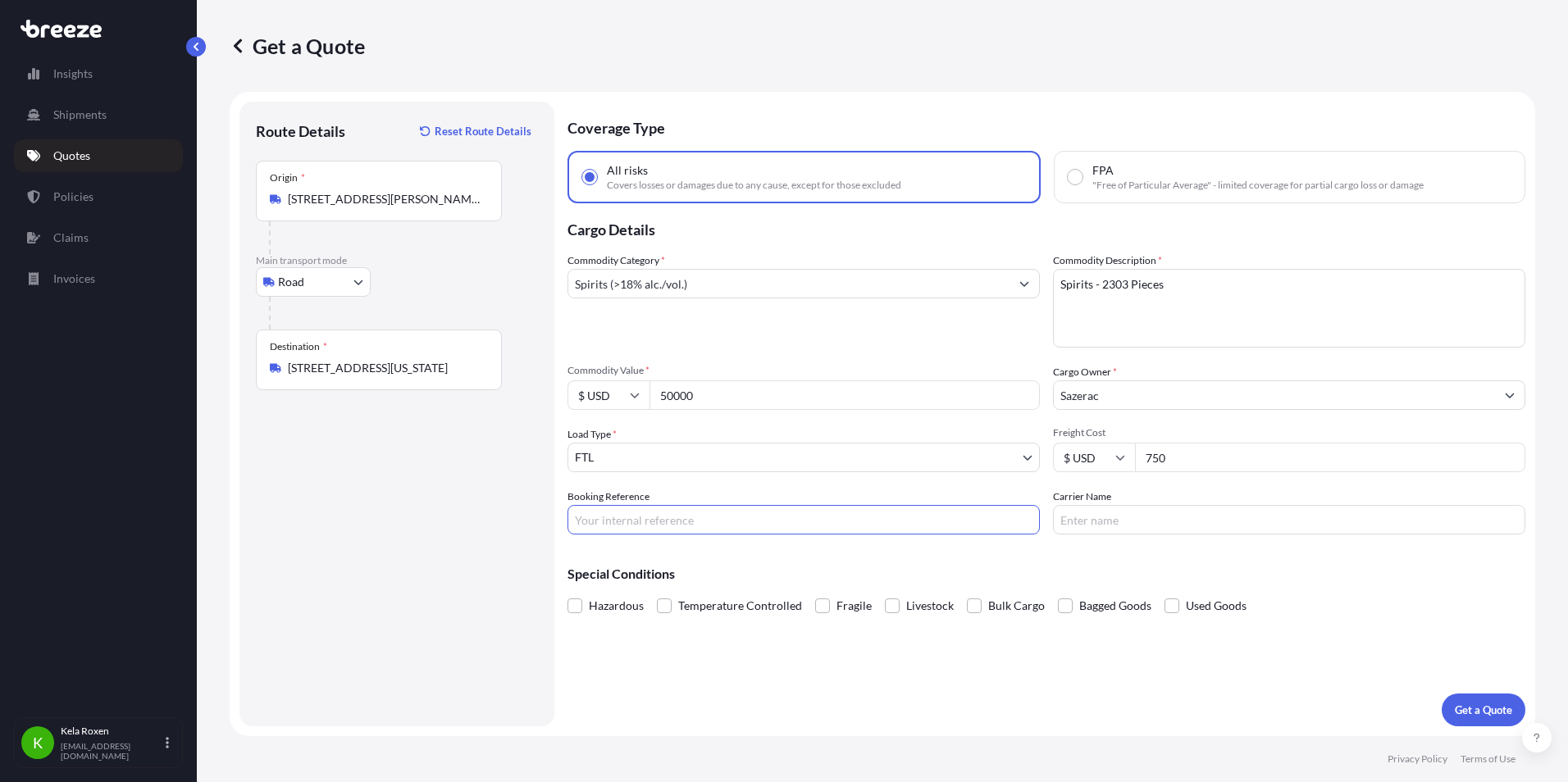
paste input "E696521"
type input "E696521"
click at [1489, 698] on button "Get a Quote" at bounding box center [1483, 710] width 84 height 33
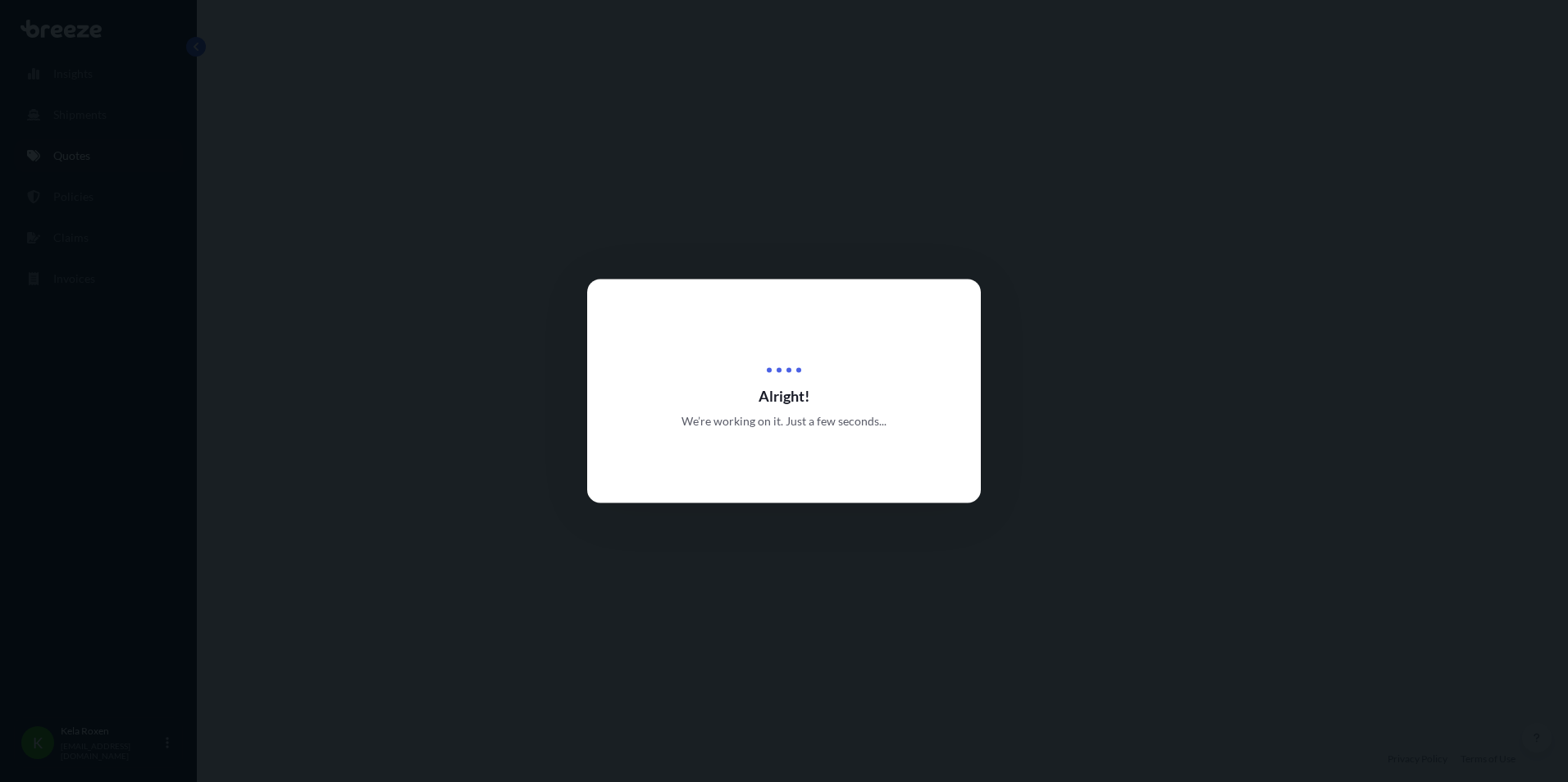
select select "Road"
select select "2"
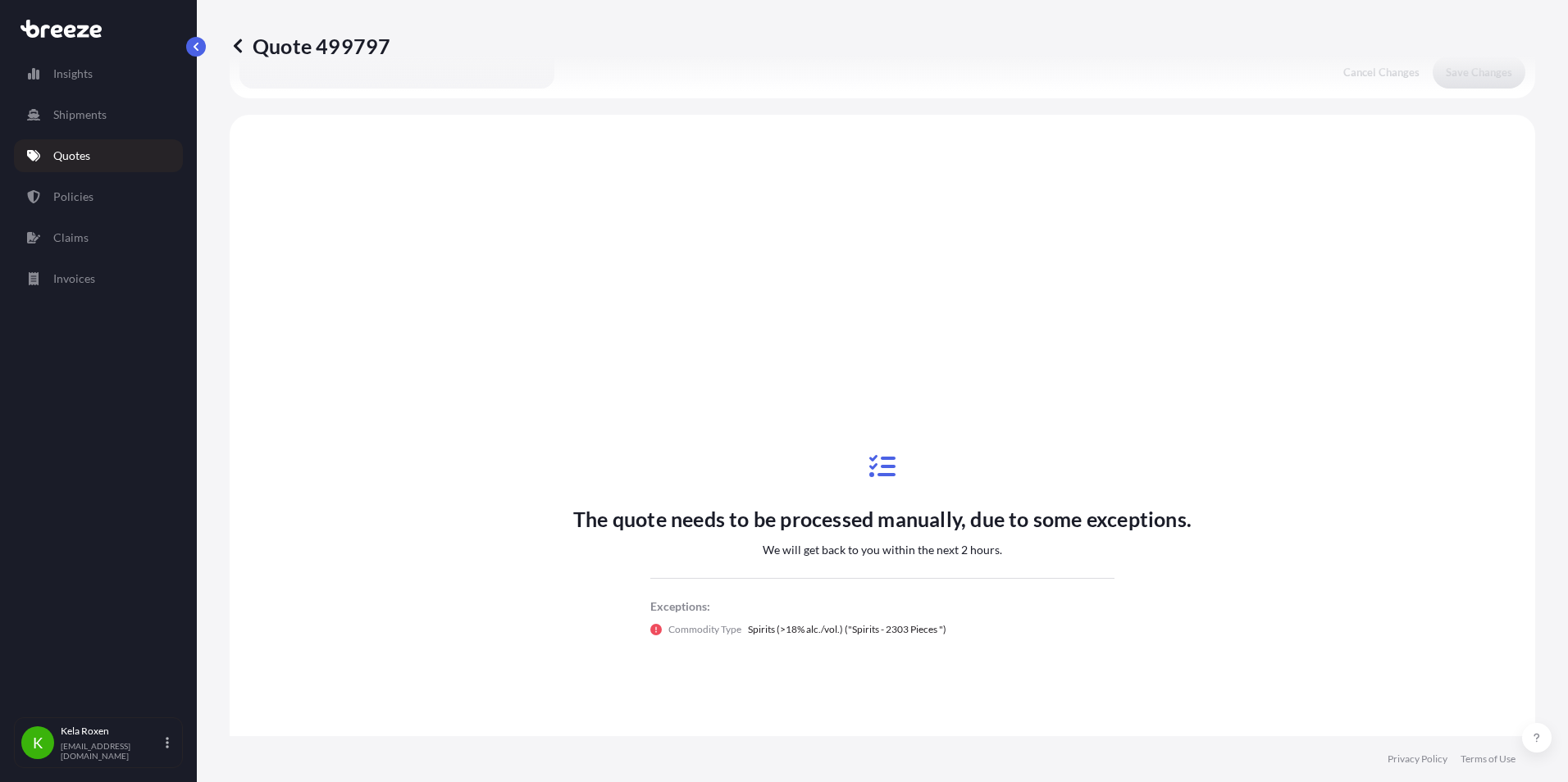
scroll to position [595, 0]
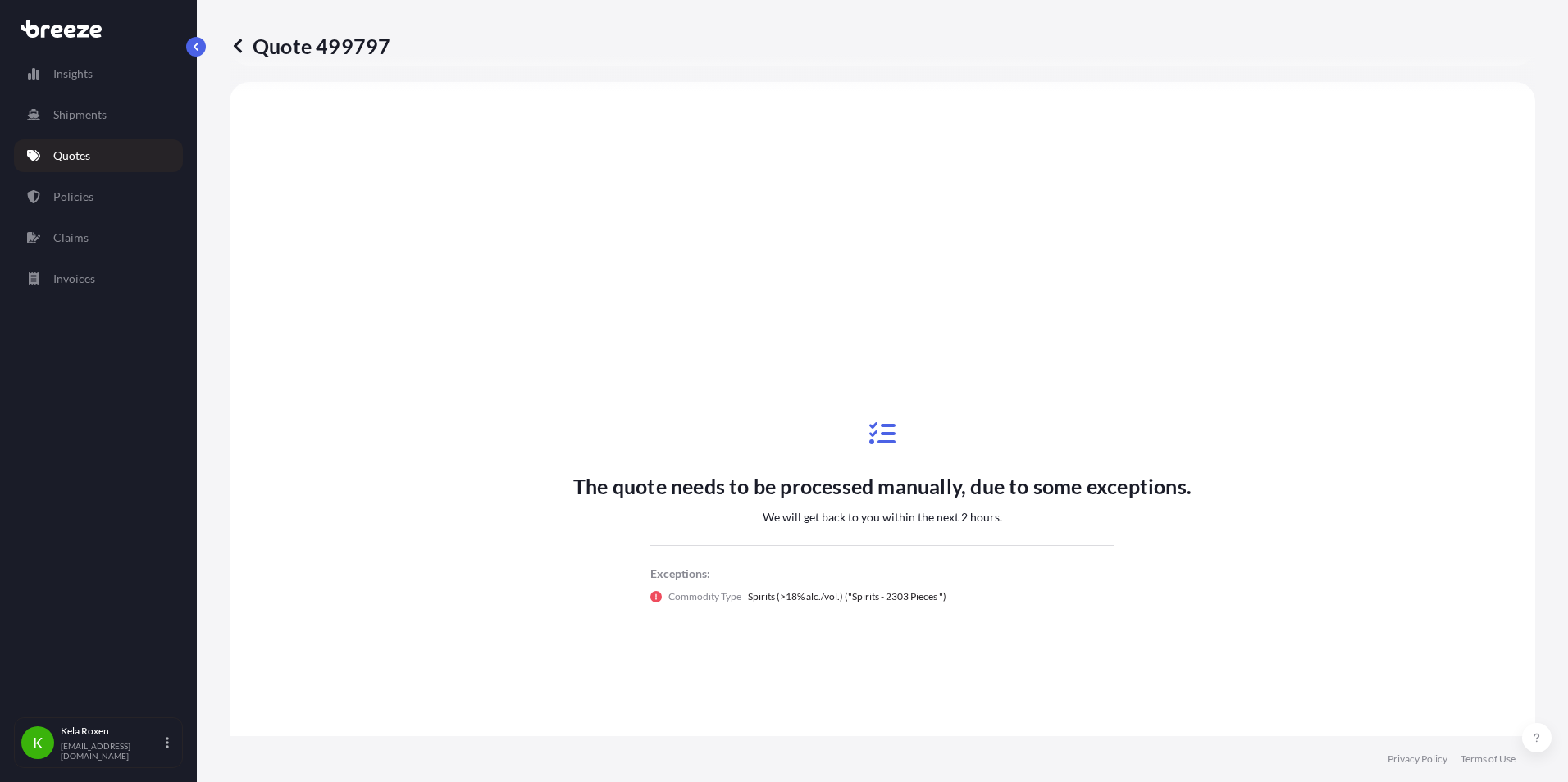
click at [238, 44] on icon at bounding box center [238, 46] width 8 height 14
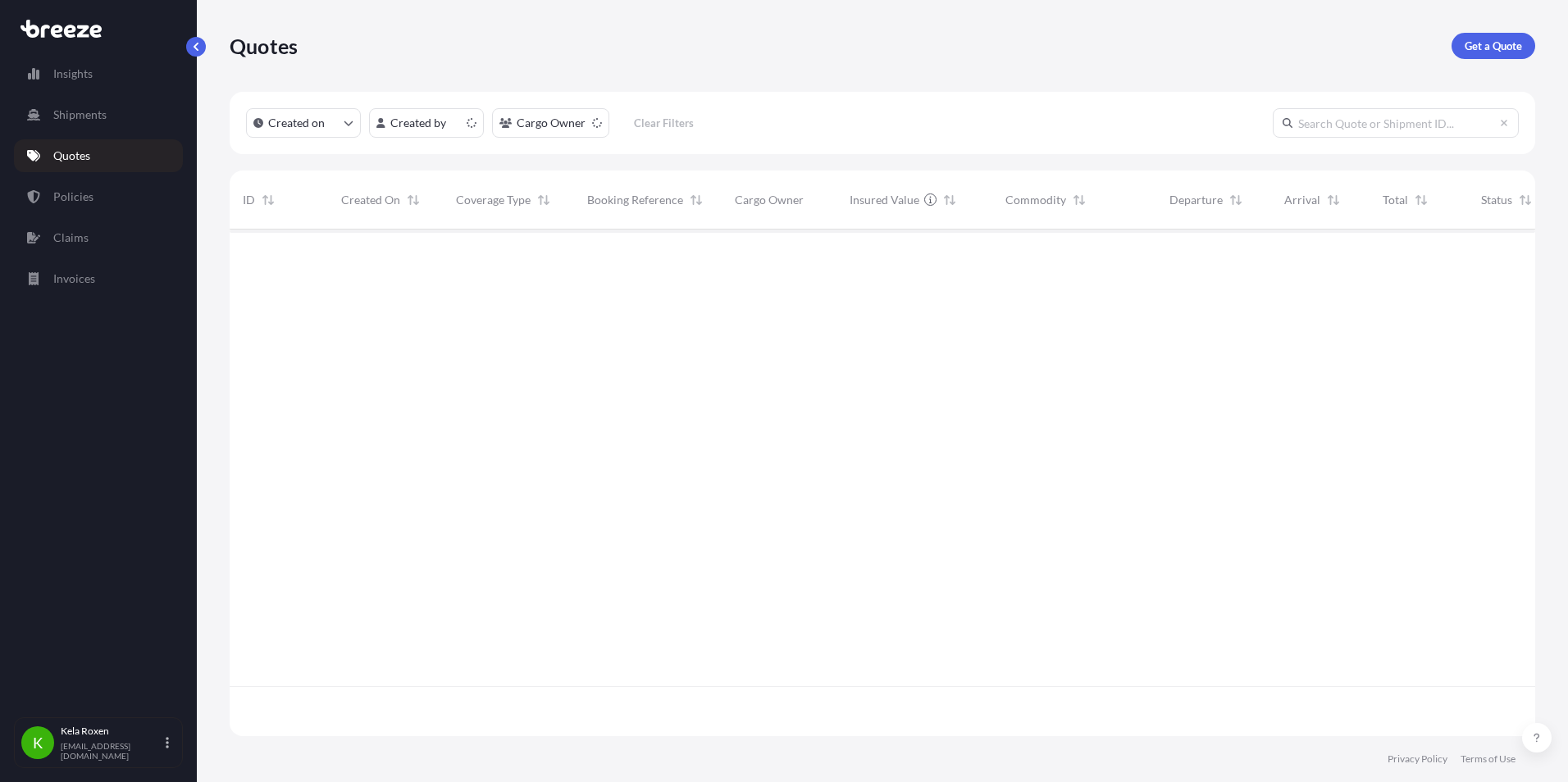
scroll to position [503, 1293]
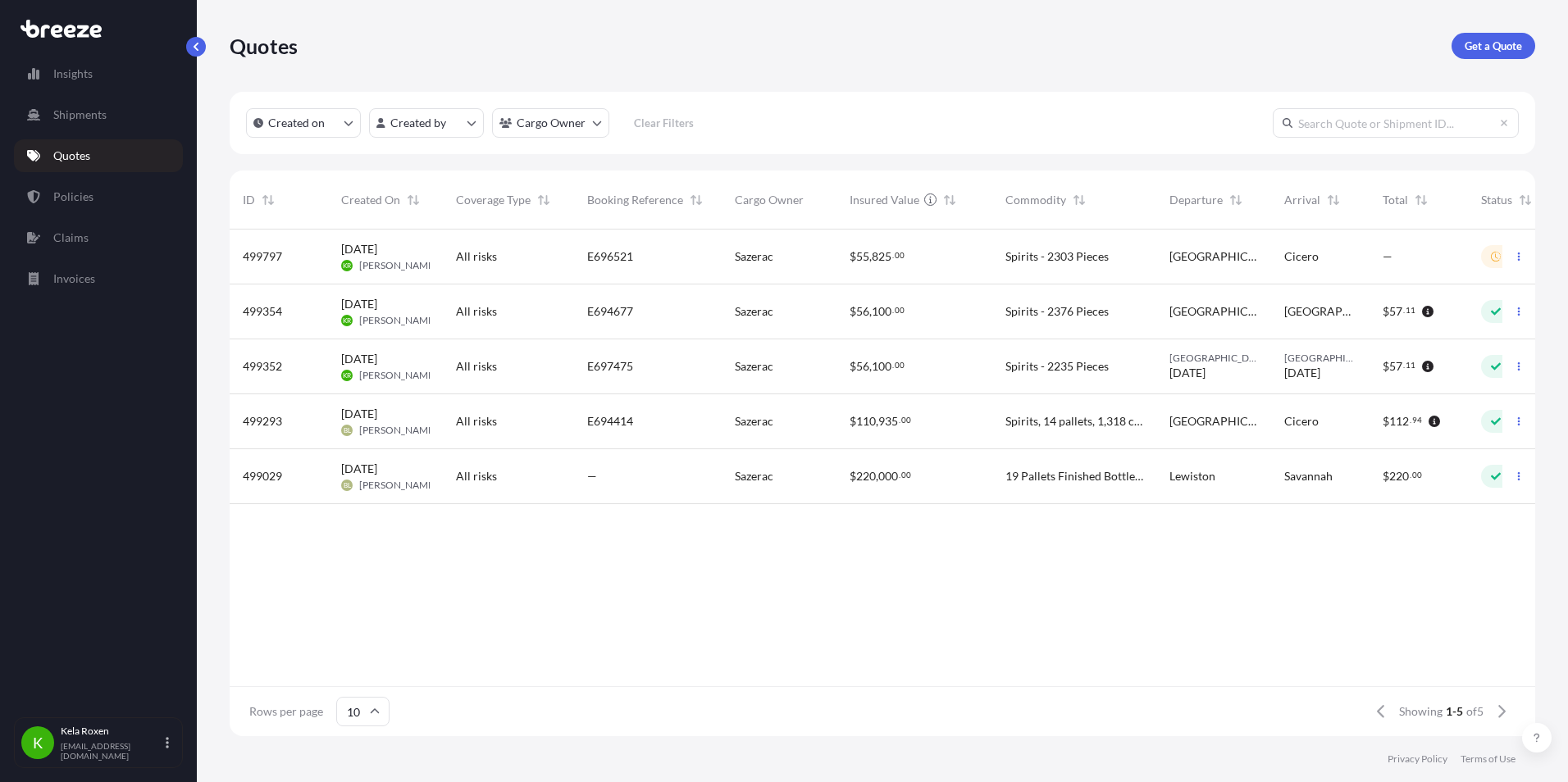
click at [1488, 259] on div "In Review" at bounding box center [1518, 257] width 75 height 23
select select "Road"
select select "2"
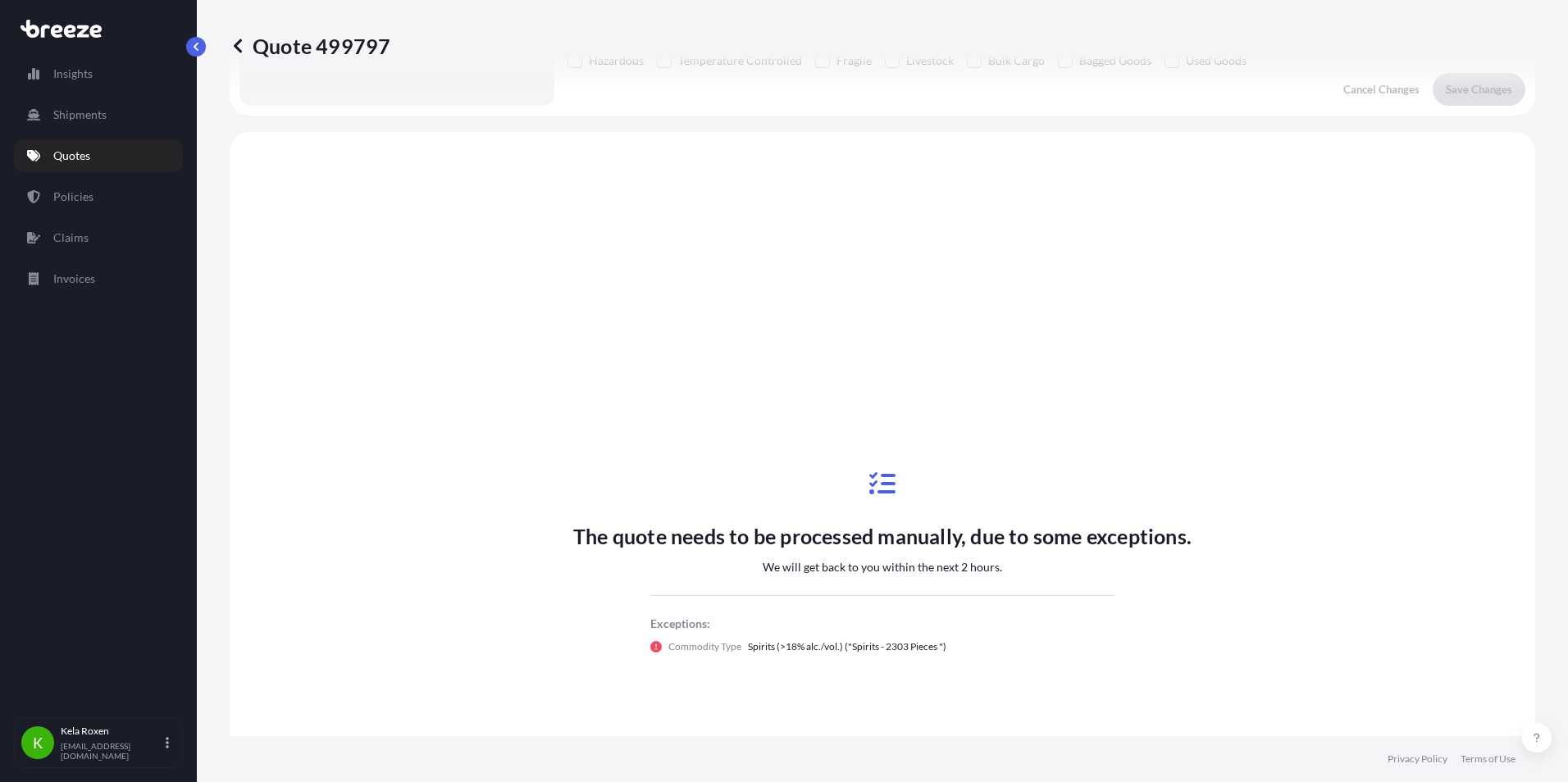
scroll to position [595, 0]
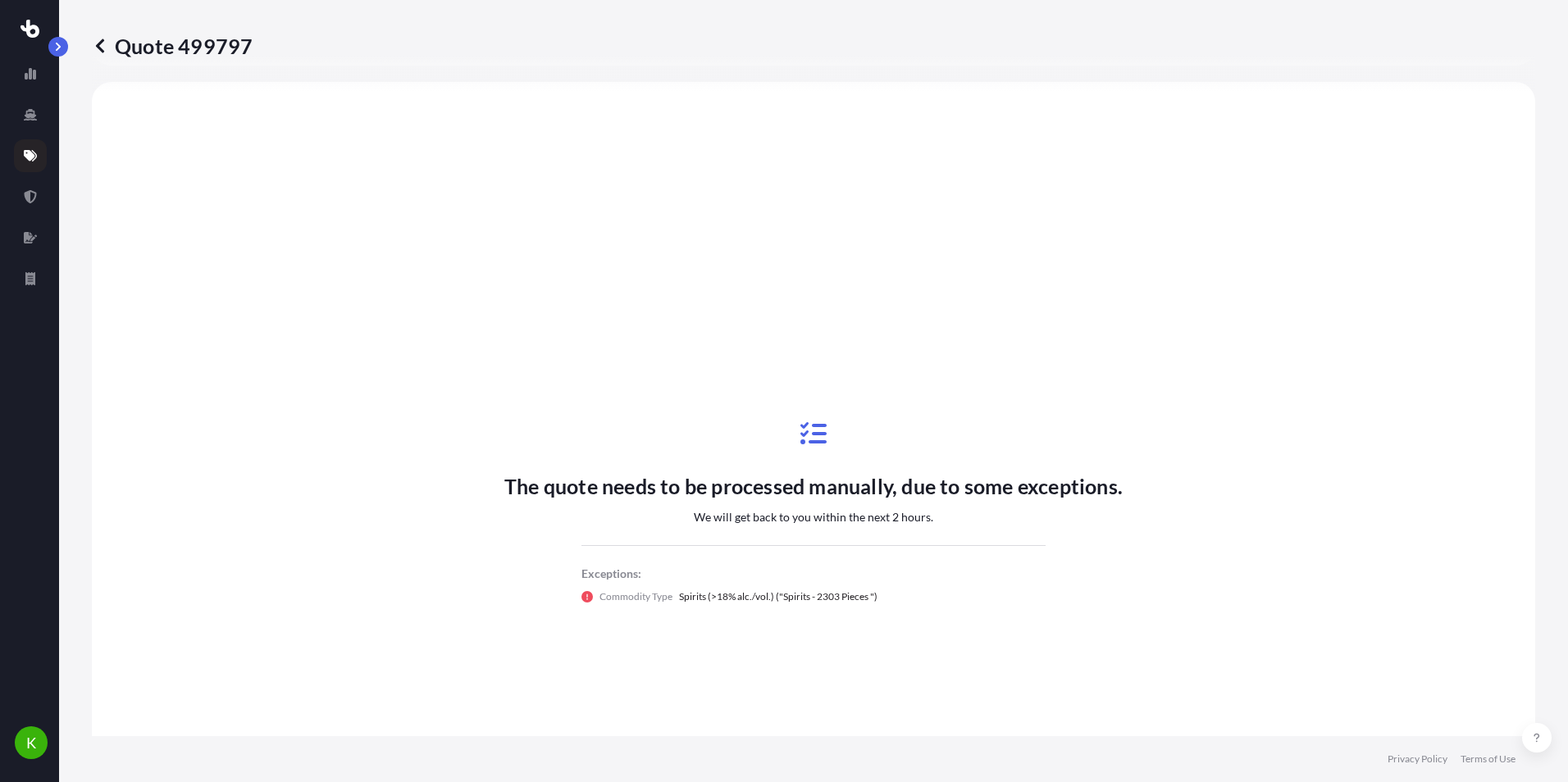
click at [103, 46] on icon at bounding box center [100, 46] width 16 height 16
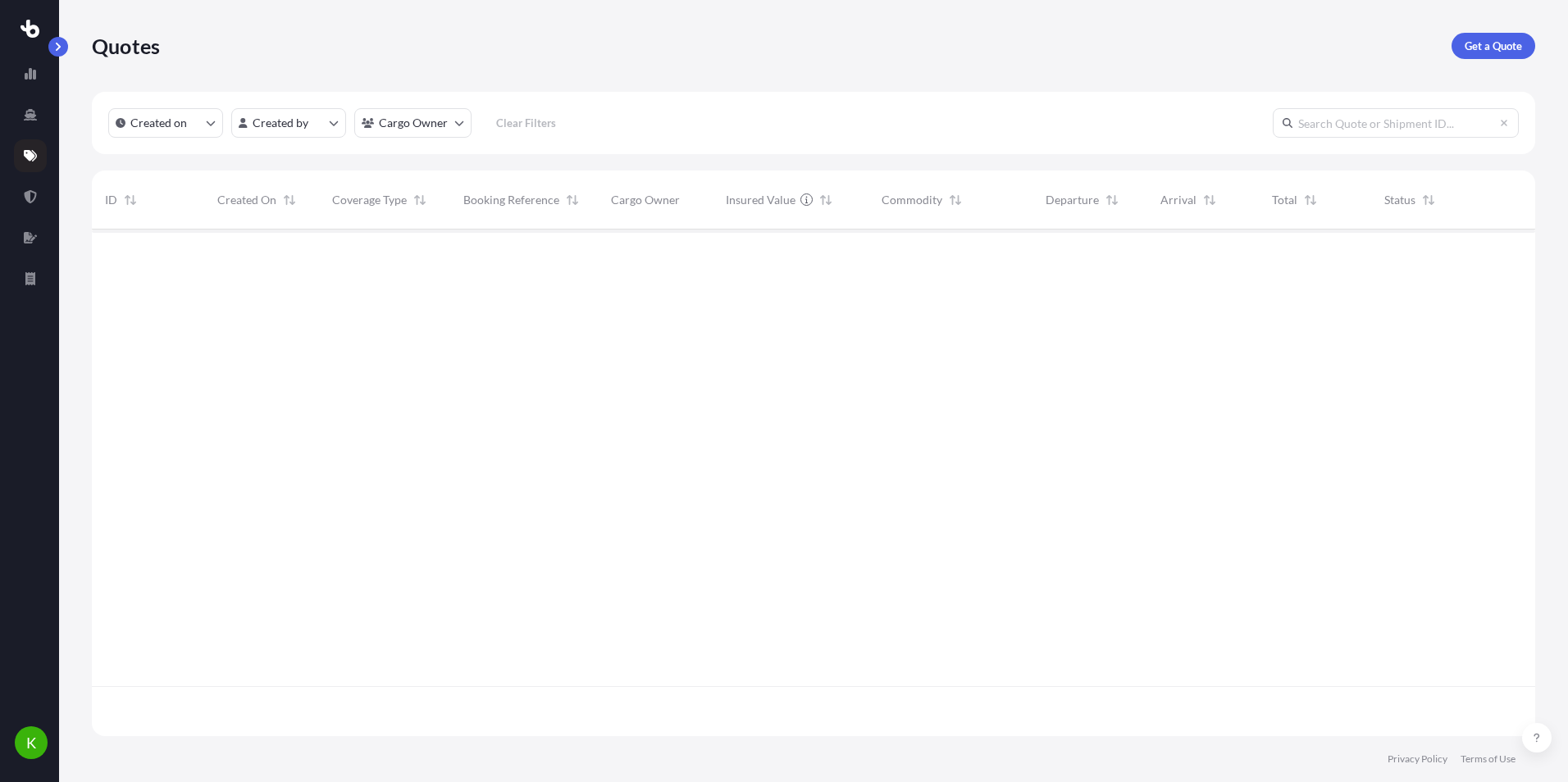
scroll to position [503, 1430]
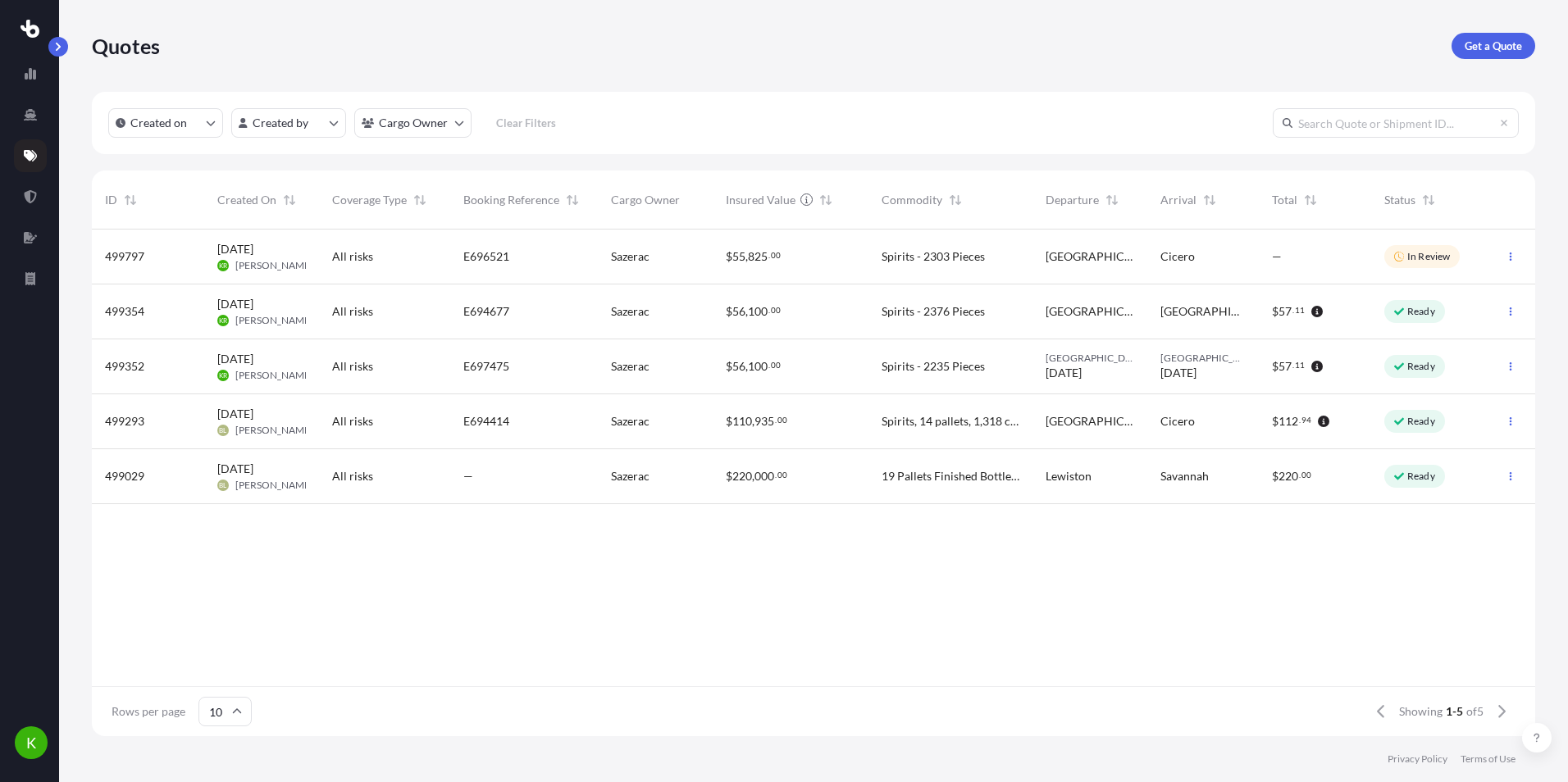
click at [818, 261] on div "$ 55 , 825 . 00" at bounding box center [790, 256] width 129 height 16
select select "Road"
select select "2"
